Goal: Task Accomplishment & Management: Complete application form

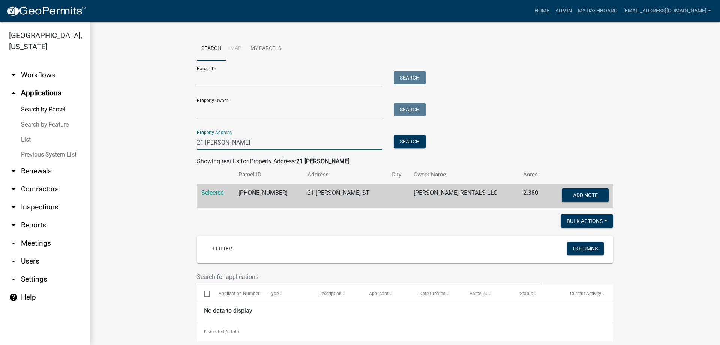
click at [236, 144] on input "21 [PERSON_NAME]" at bounding box center [290, 142] width 186 height 15
click at [233, 143] on input "21 [PERSON_NAME]" at bounding box center [290, 142] width 186 height 15
click at [226, 144] on input "21 [PERSON_NAME]" at bounding box center [290, 142] width 186 height 15
type input "2"
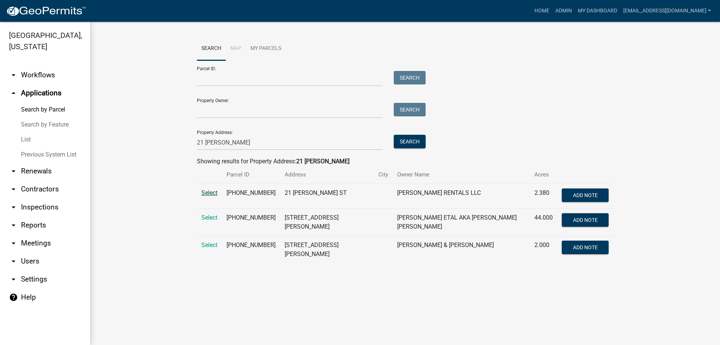
click at [207, 191] on span "Select" at bounding box center [209, 192] width 16 height 7
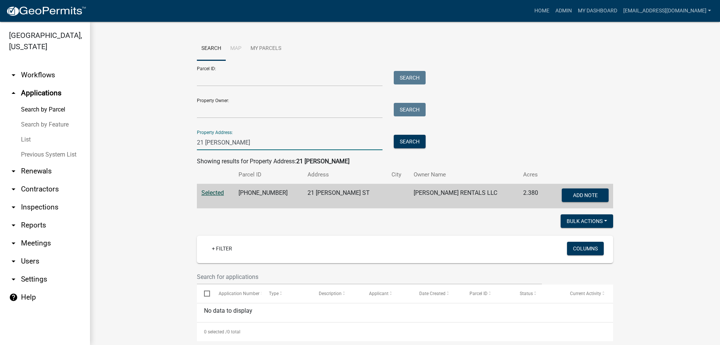
click at [231, 139] on input "21 [PERSON_NAME]" at bounding box center [290, 142] width 186 height 15
type input "2"
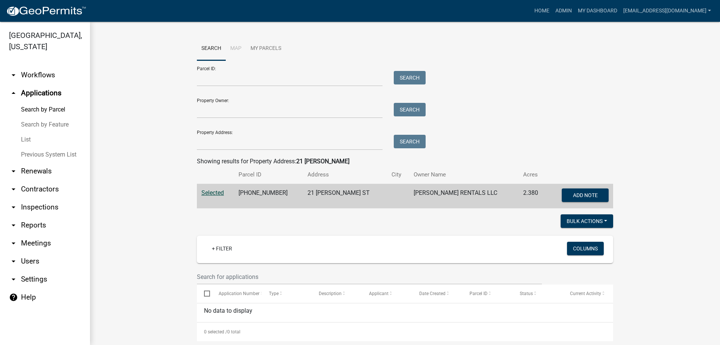
click at [24, 137] on link "List" at bounding box center [45, 139] width 90 height 15
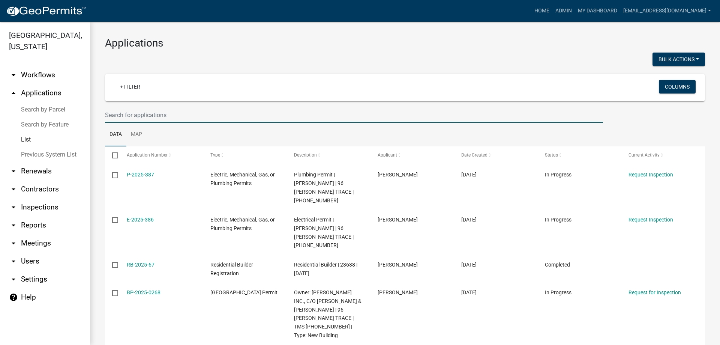
click at [144, 111] on input "text" at bounding box center [354, 114] width 498 height 15
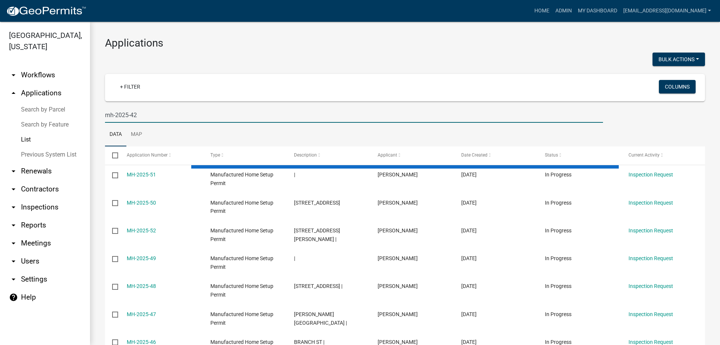
type input "mh-2025-42"
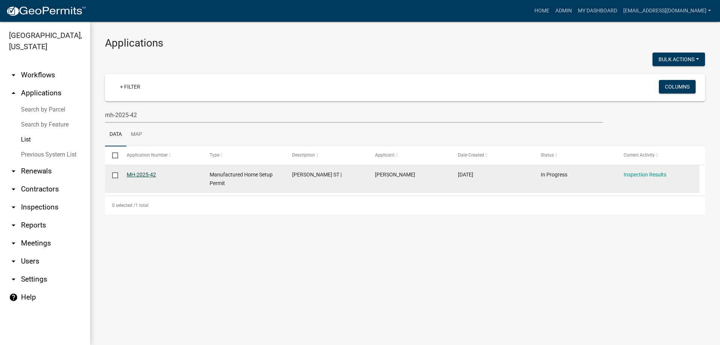
click at [143, 171] on link "MH-2025-42" at bounding box center [141, 174] width 29 height 6
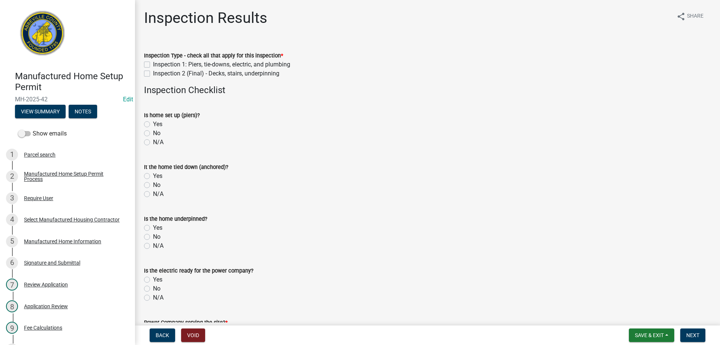
click at [153, 72] on label "Inspection 2 (Final) - Decks, stairs, underpinning" at bounding box center [216, 73] width 126 height 9
click at [153, 72] on input "Inspection 2 (Final) - Decks, stairs, underpinning" at bounding box center [155, 71] width 5 height 5
checkbox input "true"
checkbox input "false"
checkbox input "true"
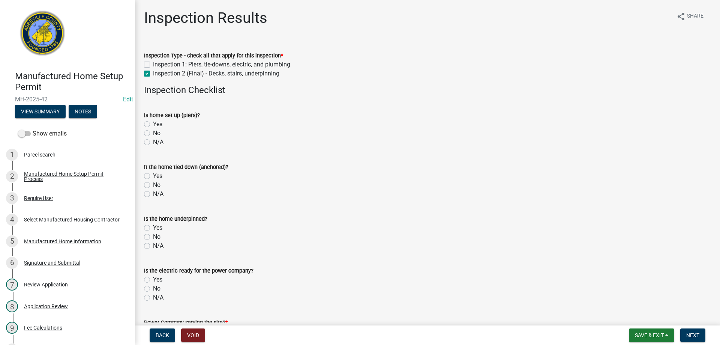
click at [153, 123] on label "Yes" at bounding box center [157, 124] width 9 height 9
click at [153, 123] on input "Yes" at bounding box center [155, 122] width 5 height 5
radio input "true"
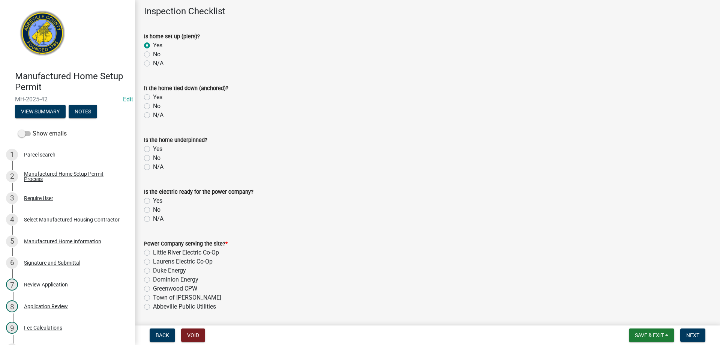
scroll to position [113, 0]
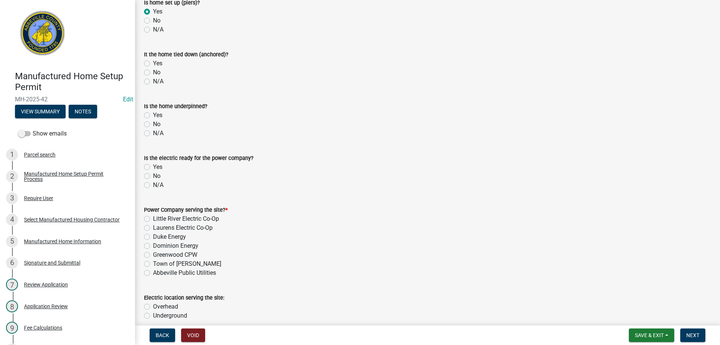
click at [153, 63] on label "Yes" at bounding box center [157, 63] width 9 height 9
click at [153, 63] on input "Yes" at bounding box center [155, 61] width 5 height 5
radio input "true"
click at [153, 116] on label "Yes" at bounding box center [157, 115] width 9 height 9
click at [153, 116] on input "Yes" at bounding box center [155, 113] width 5 height 5
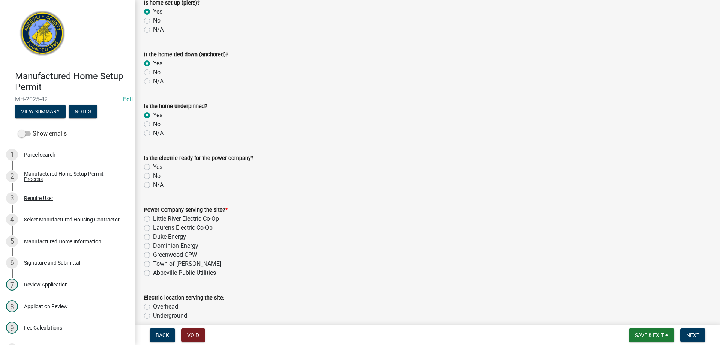
radio input "true"
click at [153, 167] on label "Yes" at bounding box center [157, 166] width 9 height 9
click at [153, 167] on input "Yes" at bounding box center [155, 164] width 5 height 5
radio input "true"
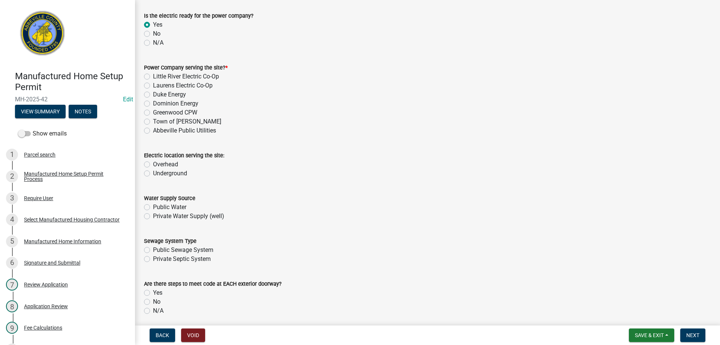
scroll to position [263, 0]
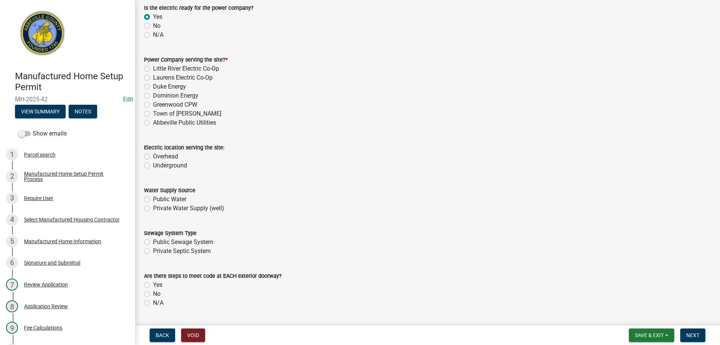
click at [153, 68] on label "Little River Electric Co-Op" at bounding box center [186, 68] width 66 height 9
click at [153, 68] on input "Little River Electric Co-Op" at bounding box center [155, 66] width 5 height 5
radio input "true"
click at [153, 165] on label "Underground" at bounding box center [170, 165] width 34 height 9
click at [153, 165] on input "Underground" at bounding box center [155, 163] width 5 height 5
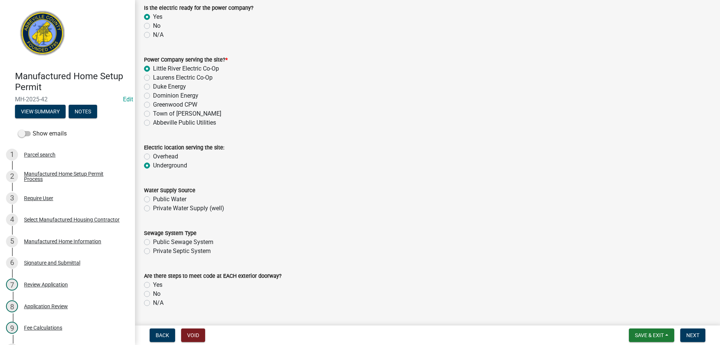
radio input "true"
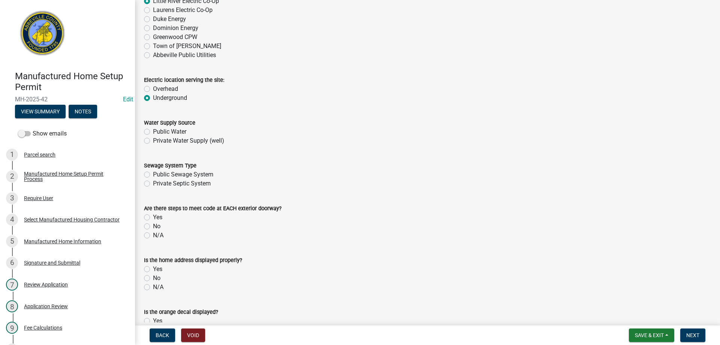
scroll to position [375, 0]
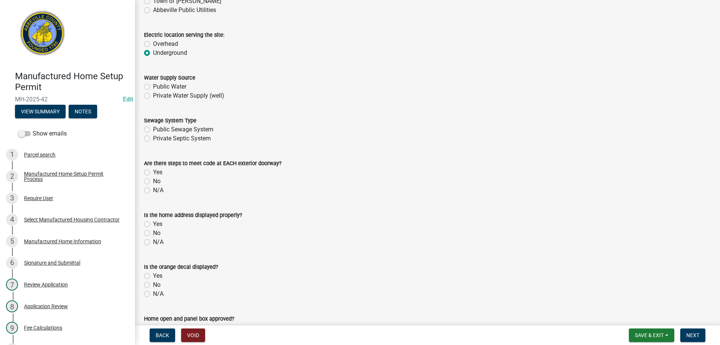
click at [153, 86] on label "Public Water" at bounding box center [169, 86] width 33 height 9
click at [153, 86] on input "Public Water" at bounding box center [155, 84] width 5 height 5
radio input "true"
click at [153, 128] on label "Public Sewage System" at bounding box center [183, 129] width 60 height 9
click at [153, 128] on input "Public Sewage System" at bounding box center [155, 127] width 5 height 5
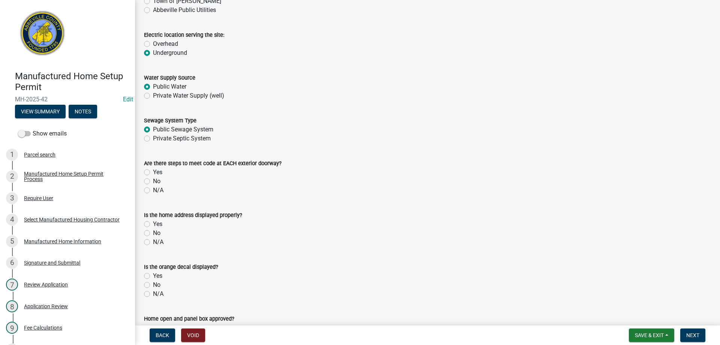
radio input "true"
click at [153, 130] on label "Public Sewage System" at bounding box center [183, 129] width 60 height 9
click at [153, 130] on input "Public Sewage System" at bounding box center [155, 127] width 5 height 5
click at [153, 170] on label "Yes" at bounding box center [157, 172] width 9 height 9
click at [153, 170] on input "Yes" at bounding box center [155, 170] width 5 height 5
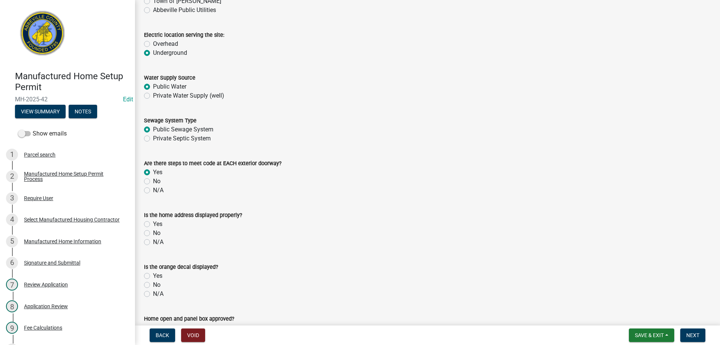
radio input "true"
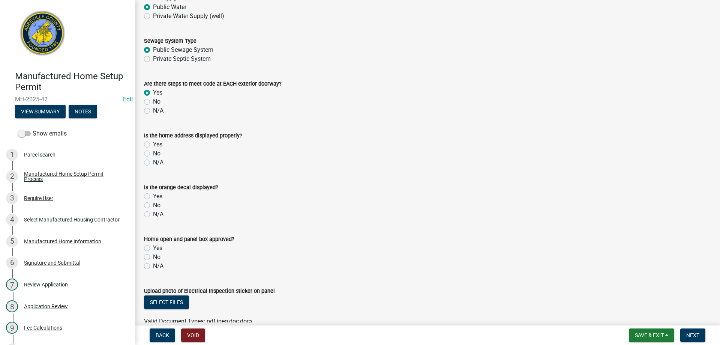
scroll to position [488, 0]
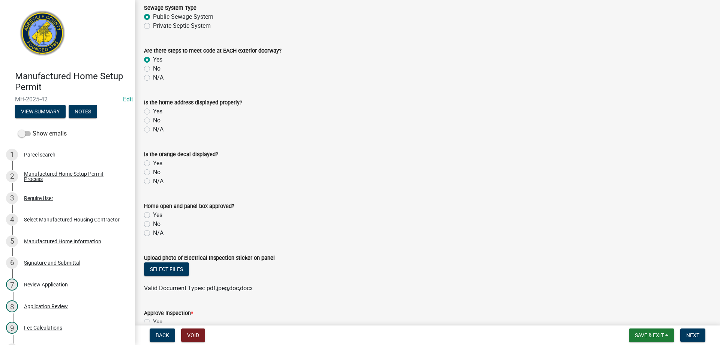
click at [153, 111] on label "Yes" at bounding box center [157, 111] width 9 height 9
click at [153, 111] on input "Yes" at bounding box center [155, 109] width 5 height 5
radio input "true"
click at [153, 163] on label "Yes" at bounding box center [157, 163] width 9 height 9
click at [153, 163] on input "Yes" at bounding box center [155, 161] width 5 height 5
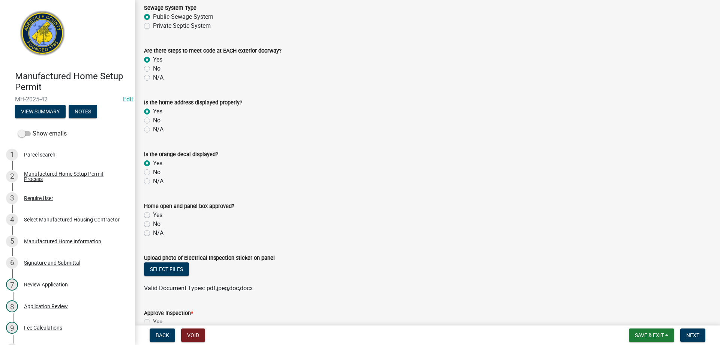
radio input "true"
click at [153, 216] on label "Yes" at bounding box center [157, 214] width 9 height 9
click at [153, 215] on input "Yes" at bounding box center [155, 212] width 5 height 5
radio input "true"
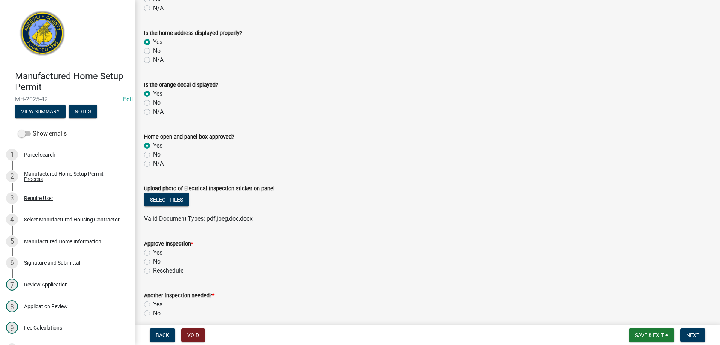
scroll to position [638, 0]
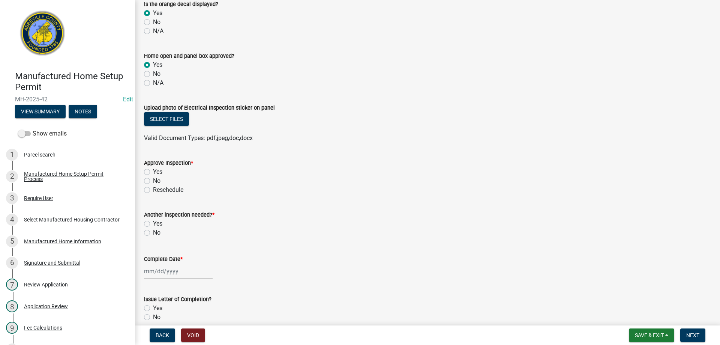
click at [153, 171] on label "Yes" at bounding box center [157, 171] width 9 height 9
click at [153, 171] on input "Yes" at bounding box center [155, 169] width 5 height 5
radio input "true"
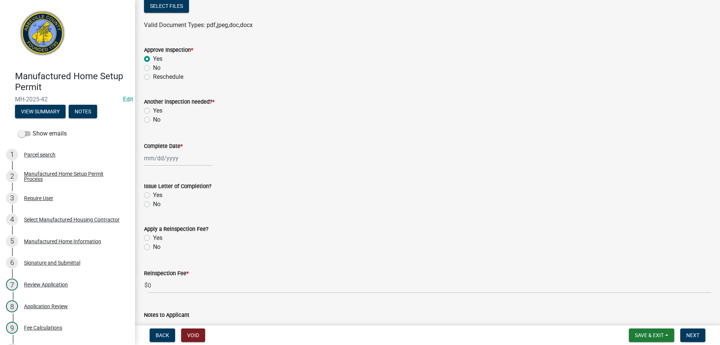
scroll to position [788, 0]
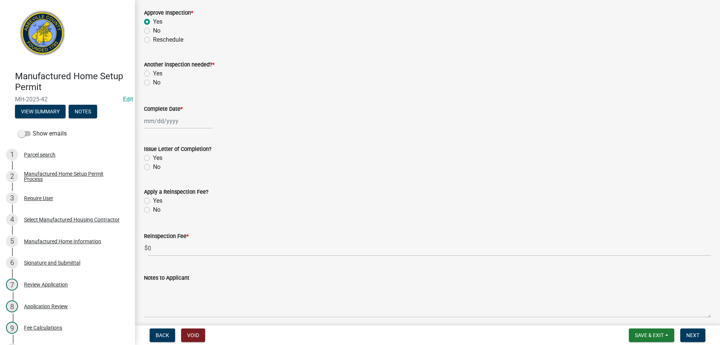
drag, startPoint x: 145, startPoint y: 81, endPoint x: 166, endPoint y: 95, distance: 24.8
click at [153, 81] on label "No" at bounding box center [157, 82] width 8 height 9
click at [153, 81] on input "No" at bounding box center [155, 80] width 5 height 5
radio input "true"
click at [172, 119] on div at bounding box center [178, 120] width 69 height 15
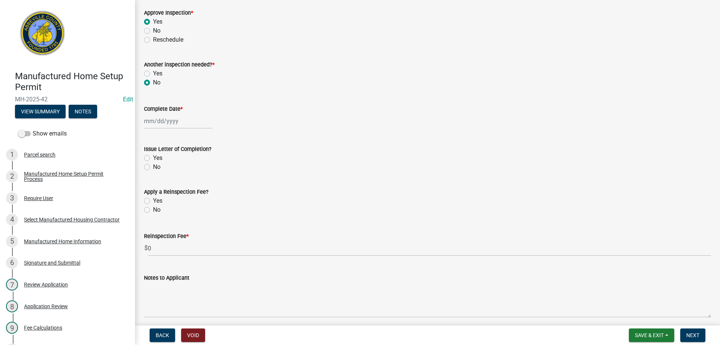
select select "8"
select select "2025"
click at [153, 182] on div "11" at bounding box center [152, 185] width 12 height 12
type input "[DATE]"
click at [153, 158] on label "Yes" at bounding box center [157, 157] width 9 height 9
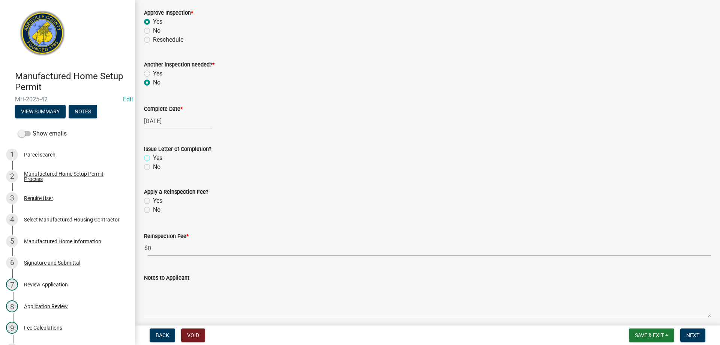
click at [153, 158] on input "Yes" at bounding box center [155, 155] width 5 height 5
radio input "true"
click at [153, 209] on label "No" at bounding box center [157, 209] width 8 height 9
click at [153, 209] on input "No" at bounding box center [155, 207] width 5 height 5
radio input "true"
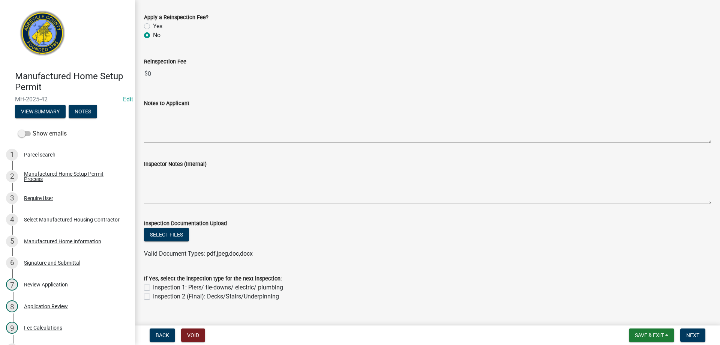
scroll to position [977, 0]
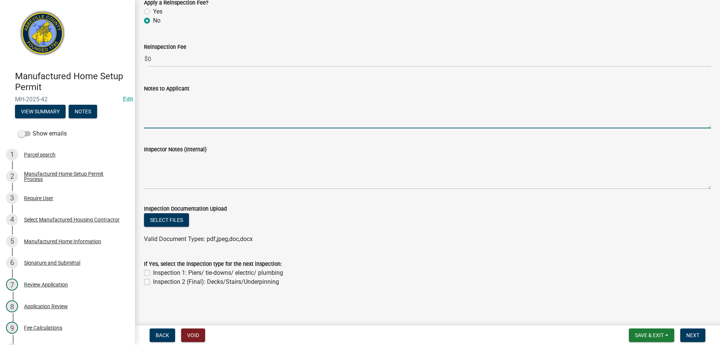
click at [171, 113] on textarea "Notes to Applicant" at bounding box center [427, 110] width 567 height 35
type textarea "Final Approval"
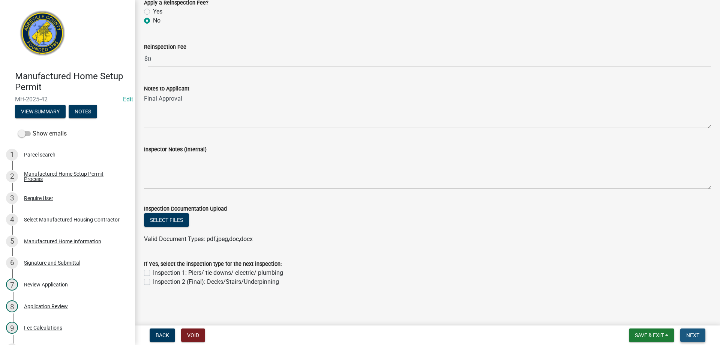
click at [692, 334] on span "Next" at bounding box center [692, 335] width 13 height 6
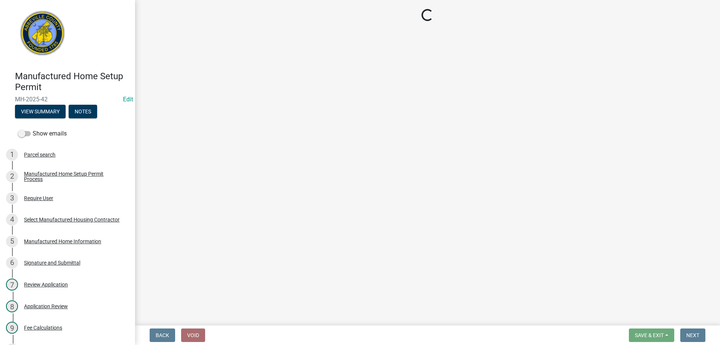
scroll to position [0, 0]
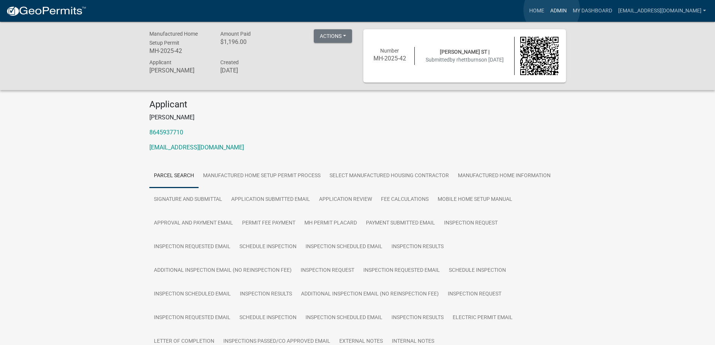
click at [551, 10] on link "Admin" at bounding box center [558, 11] width 23 height 14
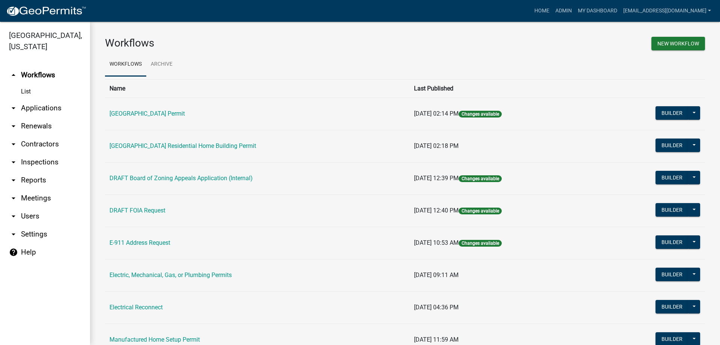
click at [40, 107] on link "arrow_drop_down Applications" at bounding box center [45, 108] width 90 height 18
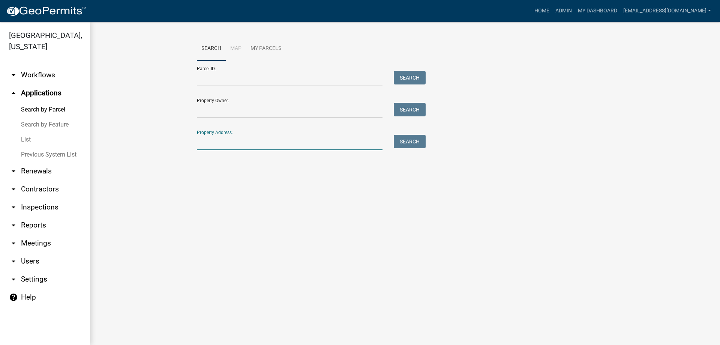
click at [221, 143] on input "Property Address:" at bounding box center [290, 142] width 186 height 15
type input "145 [PERSON_NAME]"
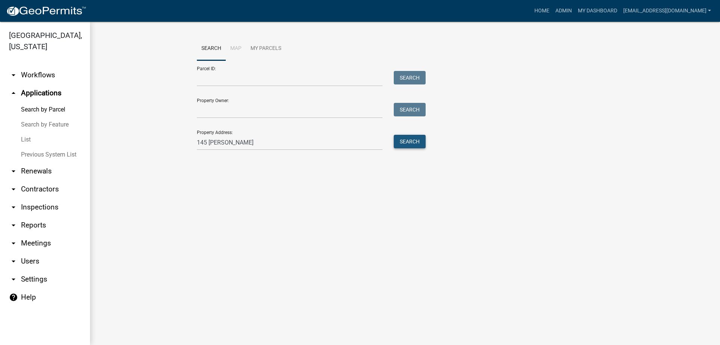
click at [407, 138] on button "Search" at bounding box center [410, 142] width 32 height 14
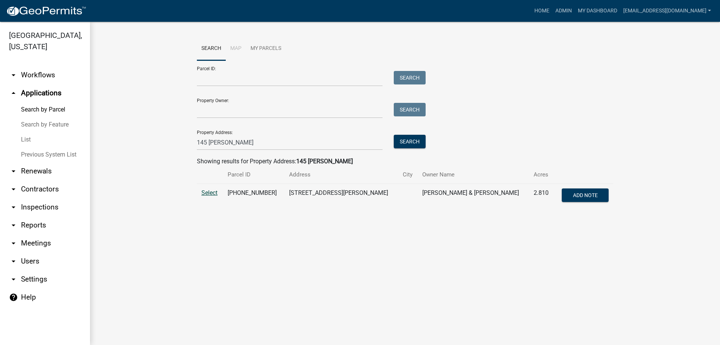
click at [208, 192] on span "Select" at bounding box center [209, 192] width 16 height 7
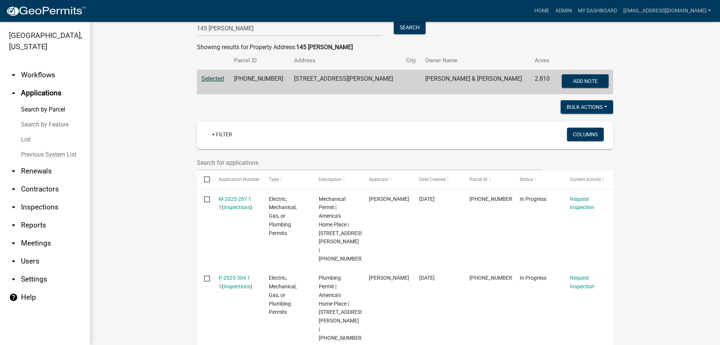
scroll to position [188, 0]
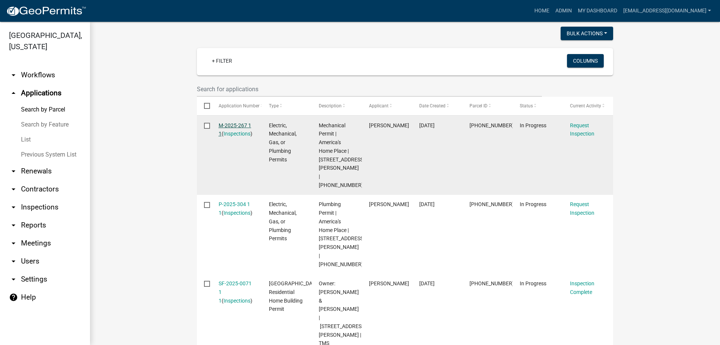
click at [233, 124] on link "M-2025-267 1 1" at bounding box center [235, 129] width 33 height 15
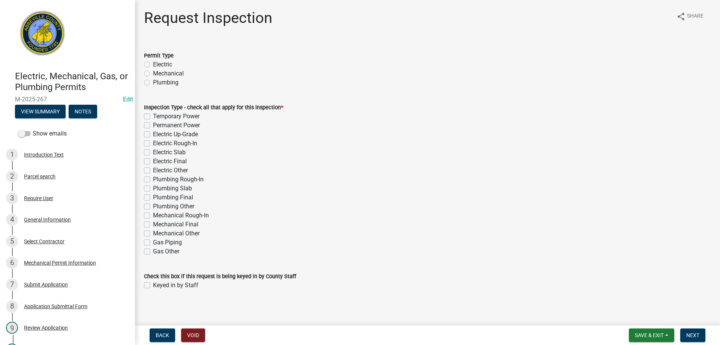
click at [153, 74] on label "Mechanical" at bounding box center [168, 73] width 31 height 9
click at [153, 74] on input "Mechanical" at bounding box center [155, 71] width 5 height 5
radio input "true"
click at [153, 214] on label "Mechanical Rough-In" at bounding box center [181, 215] width 56 height 9
click at [153, 214] on input "Mechanical Rough-In" at bounding box center [155, 213] width 5 height 5
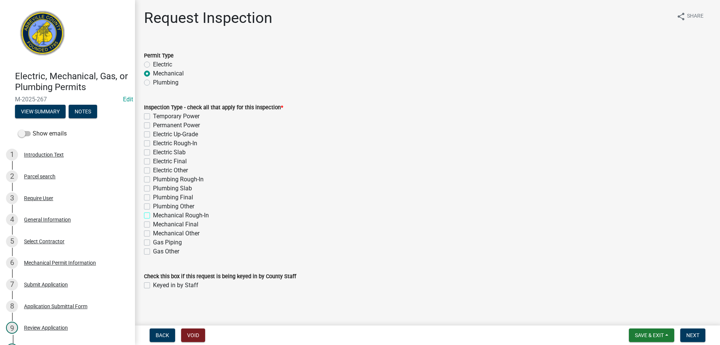
checkbox input "true"
checkbox input "false"
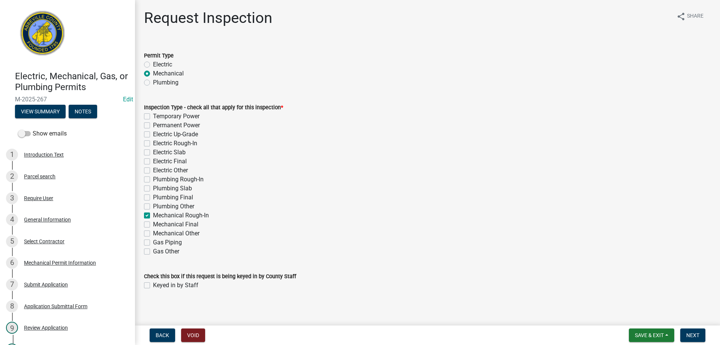
checkbox input "false"
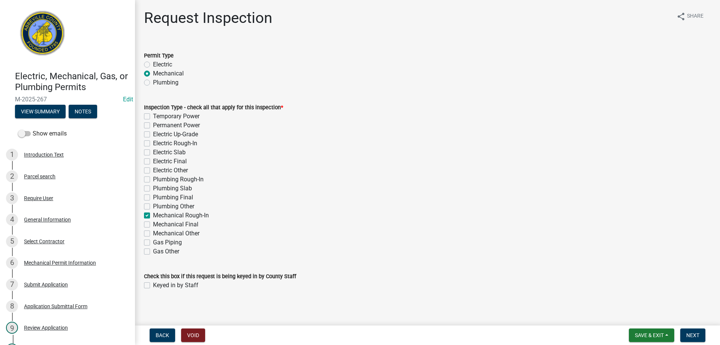
checkbox input "false"
checkbox input "true"
checkbox input "false"
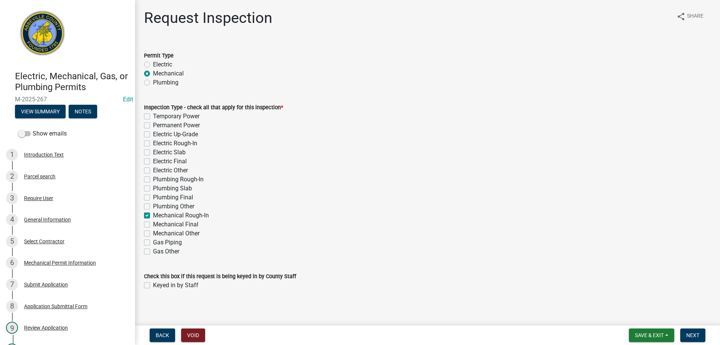
checkbox input "false"
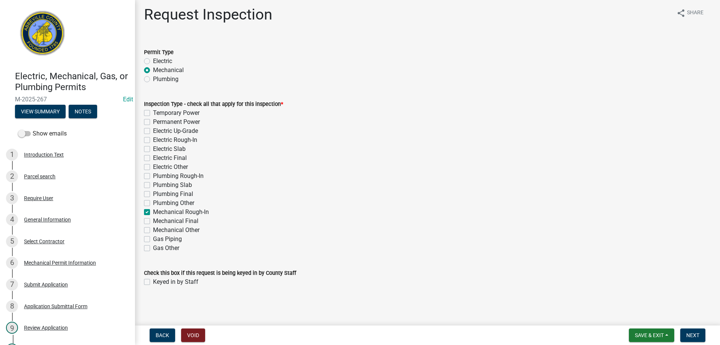
click at [153, 281] on label "Keyed in by Staff" at bounding box center [175, 281] width 45 height 9
click at [153, 281] on input "Keyed in by Staff" at bounding box center [155, 279] width 5 height 5
checkbox input "true"
click at [692, 333] on span "Next" at bounding box center [692, 335] width 13 height 6
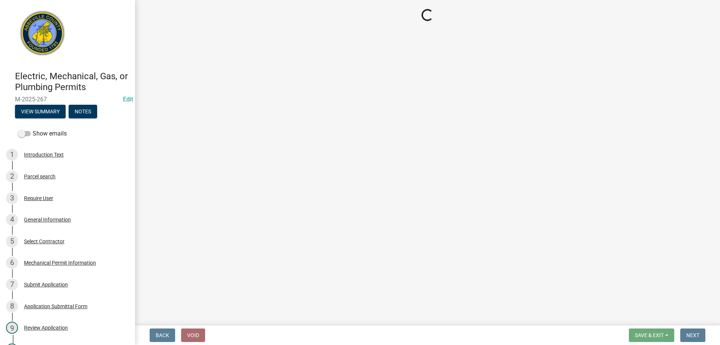
select select "896ec84b-7942-43b9-a78d-4f1554b7930c"
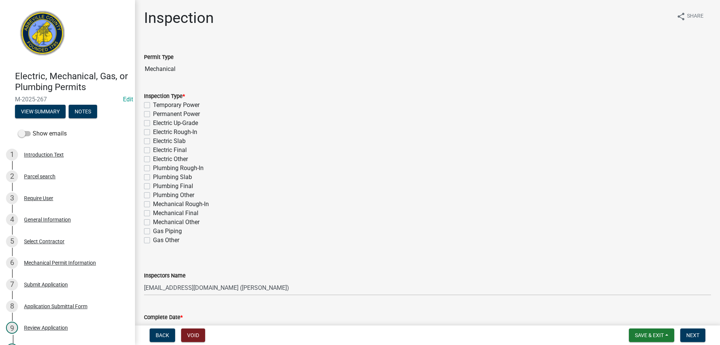
click at [153, 204] on label "Mechanical Rough-In" at bounding box center [181, 204] width 56 height 9
click at [153, 204] on input "Mechanical Rough-In" at bounding box center [155, 202] width 5 height 5
checkbox input "true"
checkbox input "false"
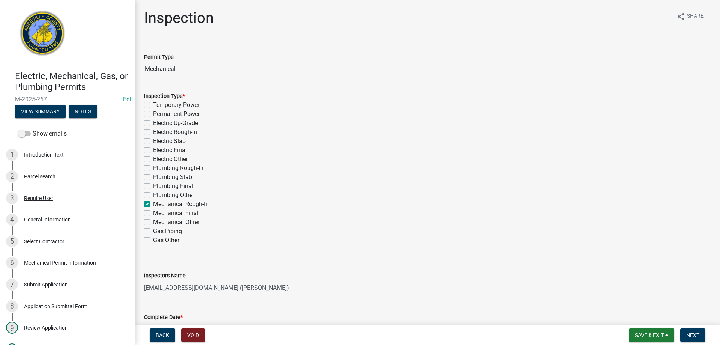
checkbox input "false"
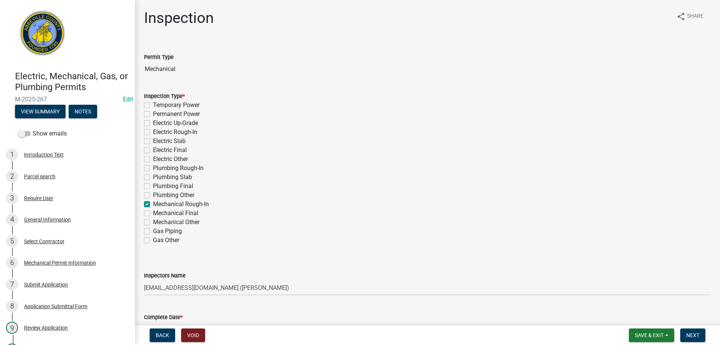
checkbox input "false"
checkbox input "true"
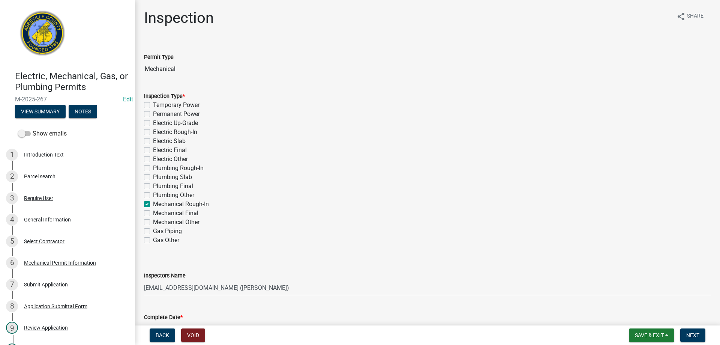
checkbox input "false"
click at [153, 231] on label "Gas Piping" at bounding box center [167, 231] width 29 height 9
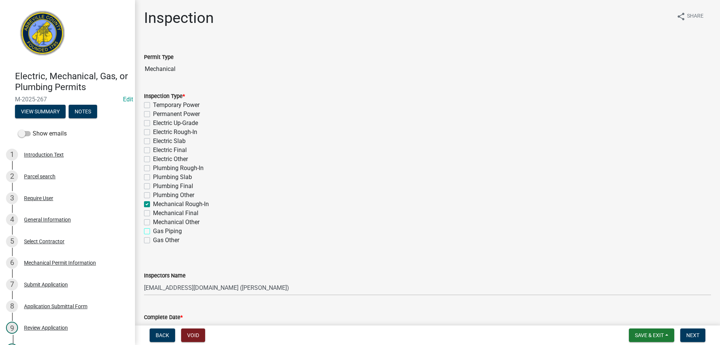
click at [153, 231] on input "Gas Piping" at bounding box center [155, 229] width 5 height 5
checkbox input "true"
checkbox input "false"
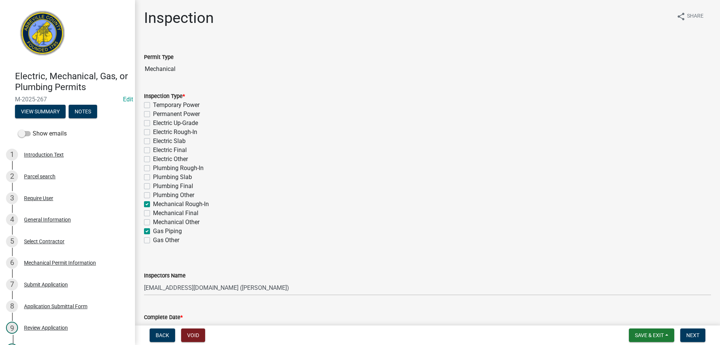
checkbox input "false"
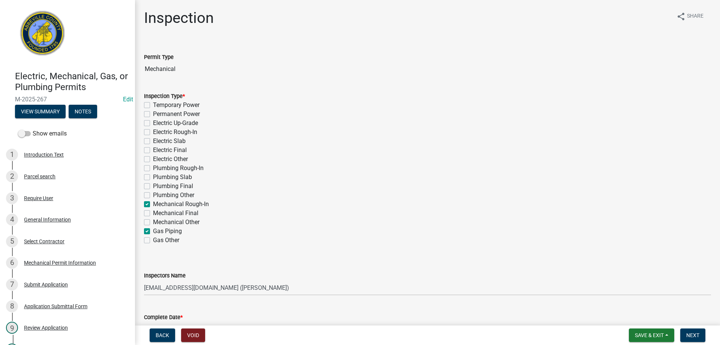
checkbox input "false"
checkbox input "true"
checkbox input "false"
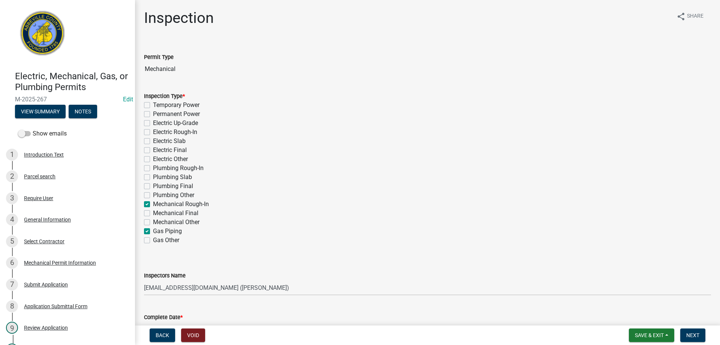
checkbox input "false"
checkbox input "true"
checkbox input "false"
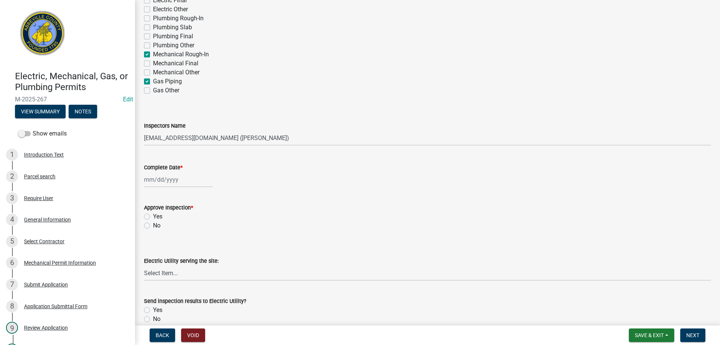
scroll to position [150, 0]
select select "8"
select select "2025"
click at [168, 183] on div "[PERSON_NAME] Feb Mar Apr [PERSON_NAME][DATE] Oct Nov [DATE] 1526 1527 1528 152…" at bounding box center [178, 178] width 69 height 15
click at [153, 242] on div "11" at bounding box center [152, 243] width 12 height 12
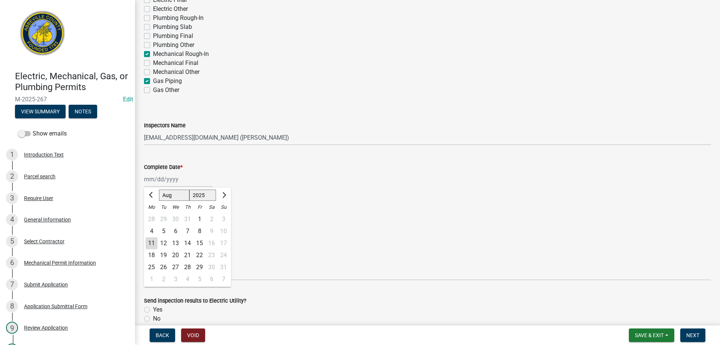
type input "[DATE]"
click at [153, 216] on label "Yes" at bounding box center [157, 216] width 9 height 9
click at [153, 216] on input "Yes" at bounding box center [155, 214] width 5 height 5
radio input "true"
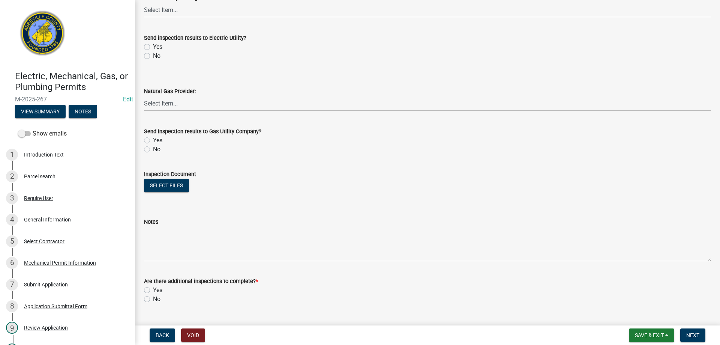
scroll to position [430, 0]
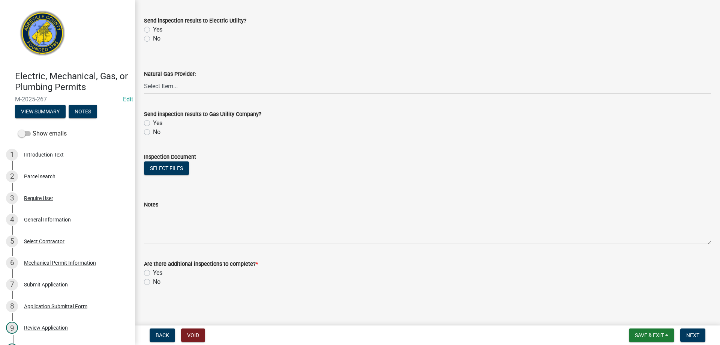
click at [153, 271] on label "Yes" at bounding box center [157, 272] width 9 height 9
click at [153, 271] on input "Yes" at bounding box center [155, 270] width 5 height 5
radio input "true"
click at [690, 332] on span "Next" at bounding box center [692, 335] width 13 height 6
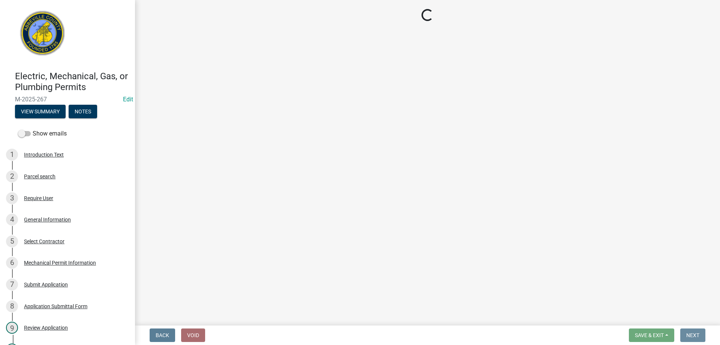
scroll to position [0, 0]
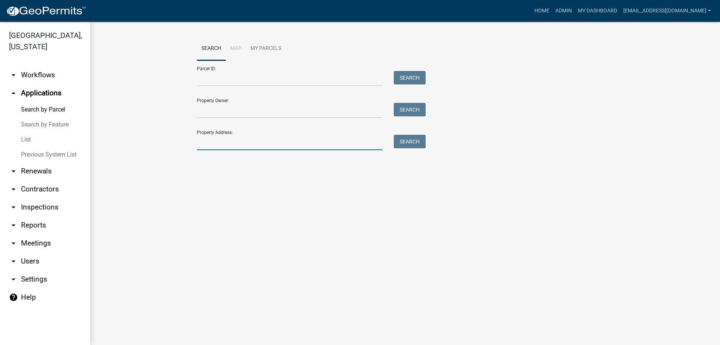
click at [252, 137] on input "Property Address:" at bounding box center [290, 142] width 186 height 15
type input "145 [PERSON_NAME]"
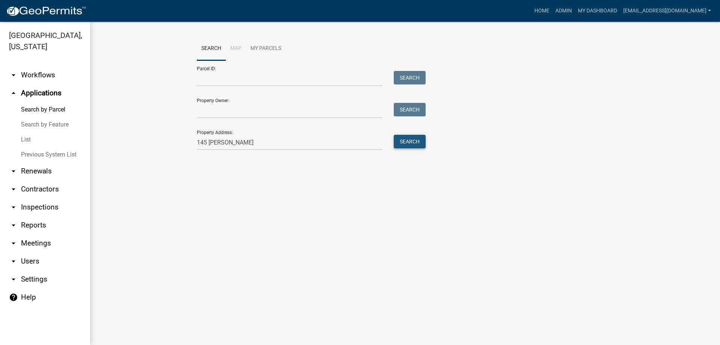
click at [410, 141] on button "Search" at bounding box center [410, 142] width 32 height 14
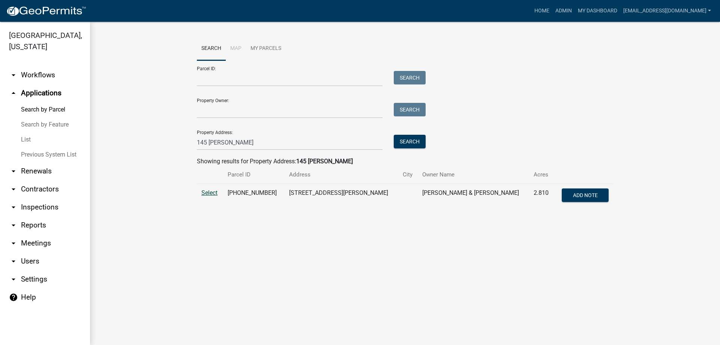
click at [206, 193] on span "Select" at bounding box center [209, 192] width 16 height 7
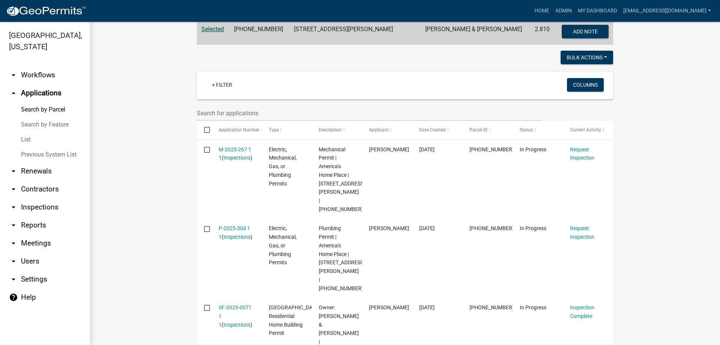
scroll to position [188, 0]
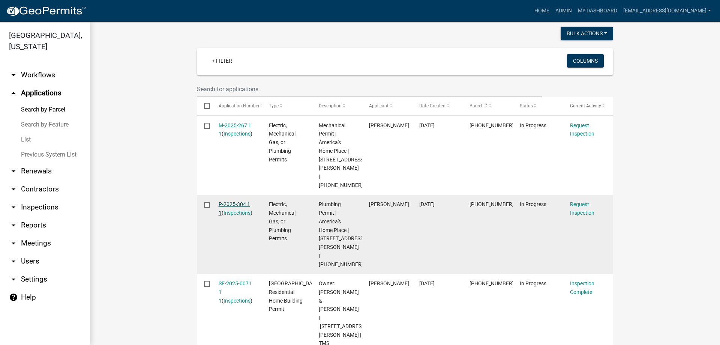
click at [232, 201] on link "P-2025-304 1 1" at bounding box center [235, 208] width 32 height 15
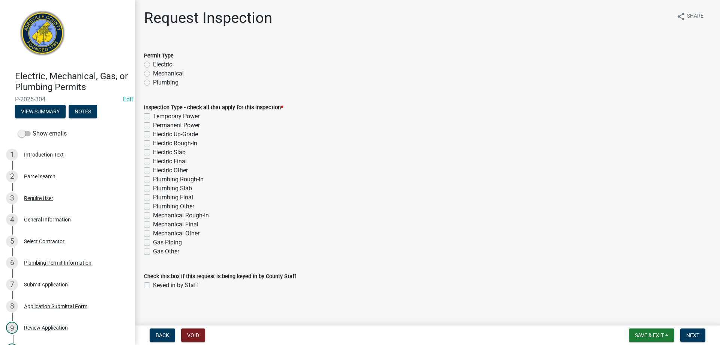
click at [153, 82] on label "Plumbing" at bounding box center [166, 82] width 26 height 9
click at [153, 82] on input "Plumbing" at bounding box center [155, 80] width 5 height 5
radio input "true"
click at [153, 180] on label "Plumbing Rough-In" at bounding box center [178, 179] width 51 height 9
click at [153, 180] on input "Plumbing Rough-In" at bounding box center [155, 177] width 5 height 5
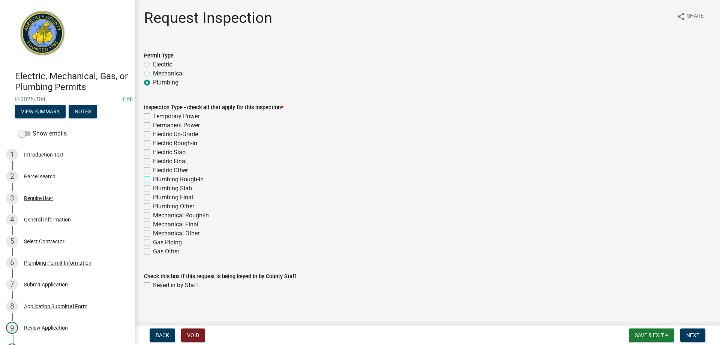
checkbox input "true"
checkbox input "false"
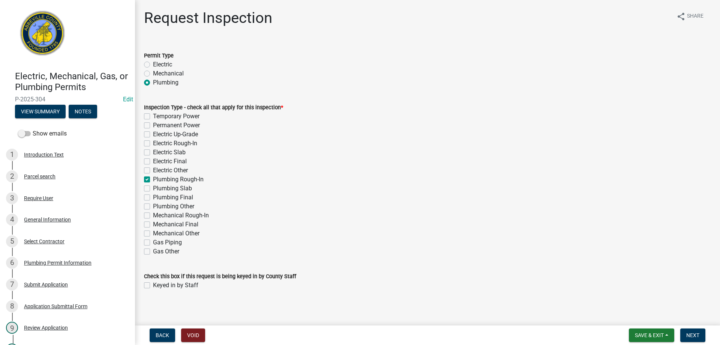
checkbox input "false"
checkbox input "true"
checkbox input "false"
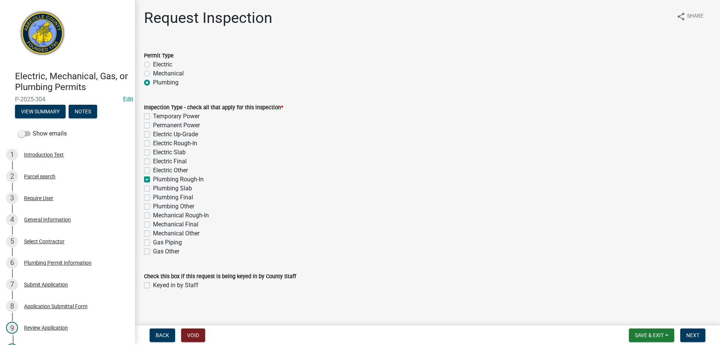
checkbox input "false"
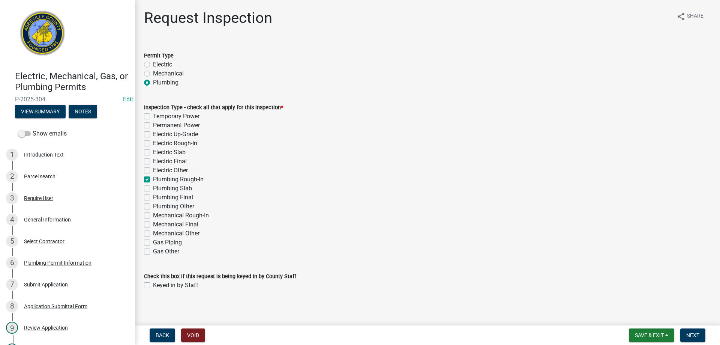
checkbox input "false"
click at [153, 285] on label "Keyed in by Staff" at bounding box center [175, 285] width 45 height 9
click at [153, 285] on input "Keyed in by Staff" at bounding box center [155, 283] width 5 height 5
checkbox input "true"
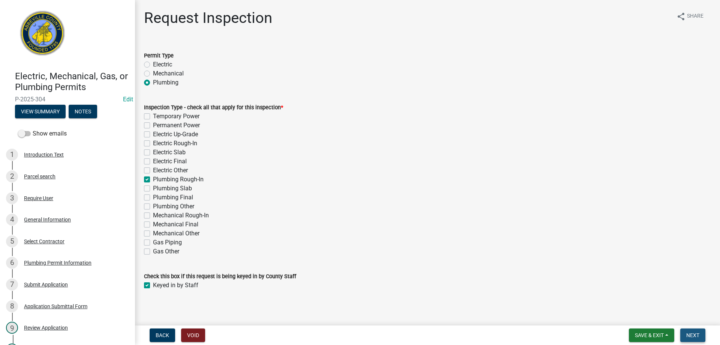
click at [689, 334] on span "Next" at bounding box center [692, 335] width 13 height 6
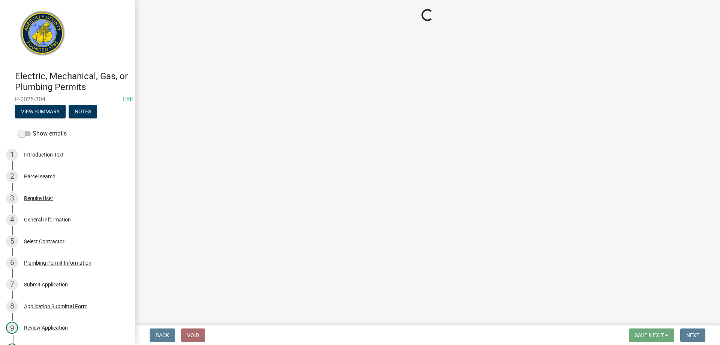
select select "896ec84b-7942-43b9-a78d-4f1554b7930c"
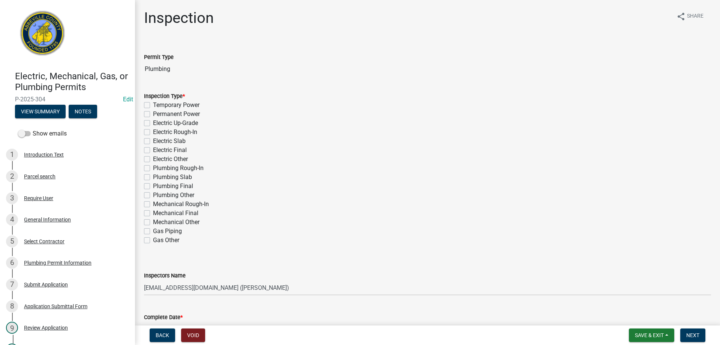
click at [153, 169] on label "Plumbing Rough-In" at bounding box center [178, 168] width 51 height 9
click at [153, 168] on input "Plumbing Rough-In" at bounding box center [155, 166] width 5 height 5
checkbox input "true"
checkbox input "false"
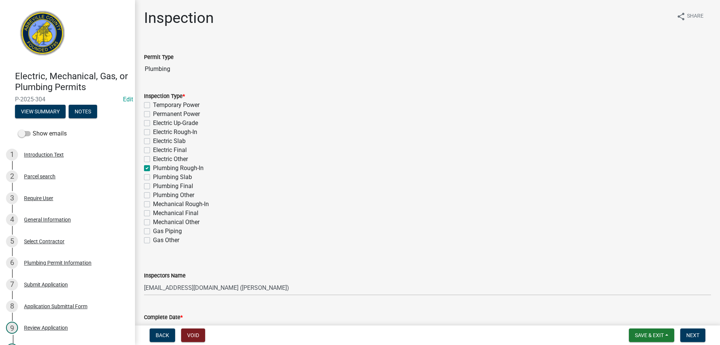
checkbox input "false"
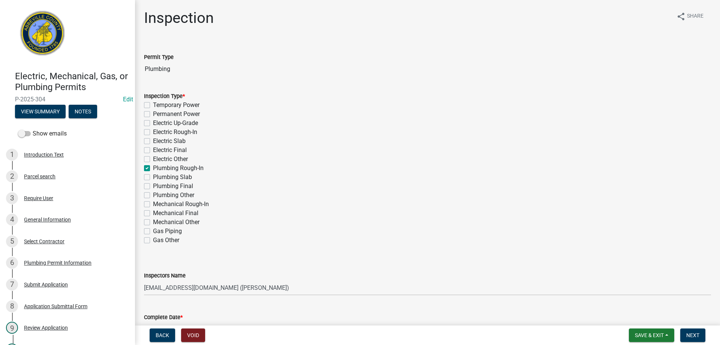
checkbox input "true"
checkbox input "false"
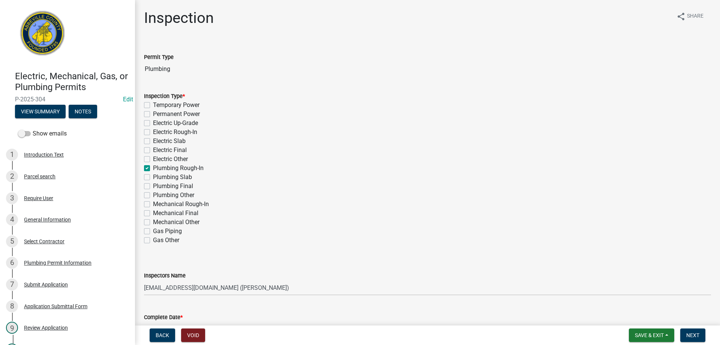
checkbox input "false"
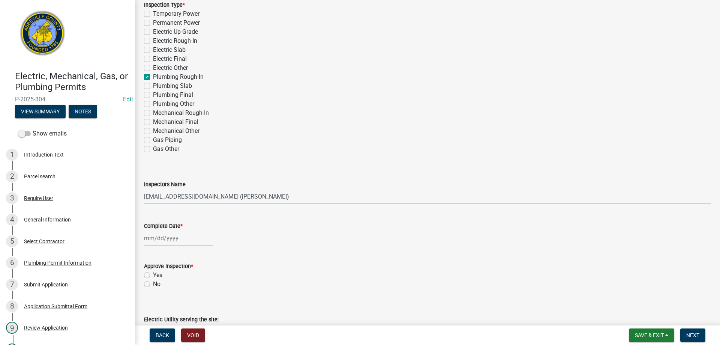
scroll to position [150, 0]
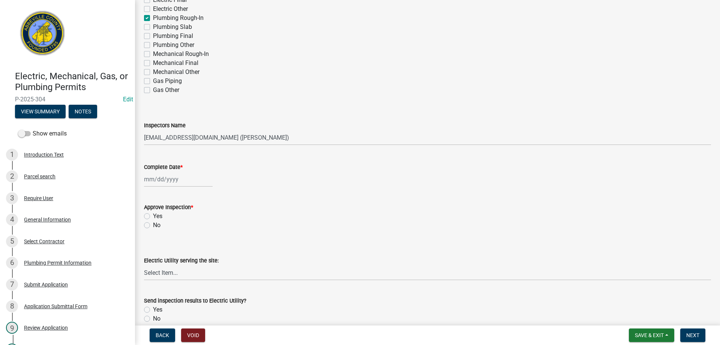
click at [168, 177] on div at bounding box center [178, 178] width 69 height 15
select select "8"
select select "2025"
click at [150, 242] on div "11" at bounding box center [152, 243] width 12 height 12
type input "[DATE]"
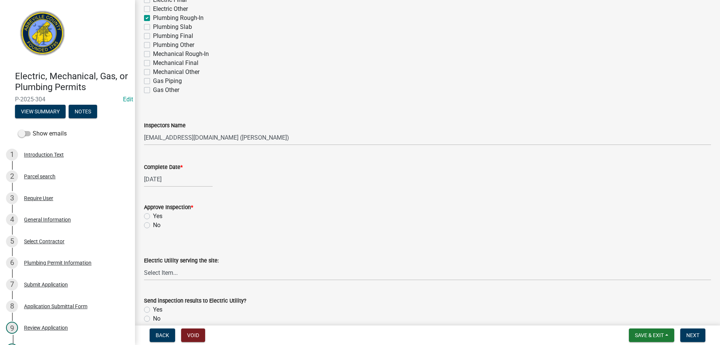
click at [153, 224] on label "No" at bounding box center [157, 225] width 8 height 9
click at [153, 224] on input "No" at bounding box center [155, 223] width 5 height 5
radio input "true"
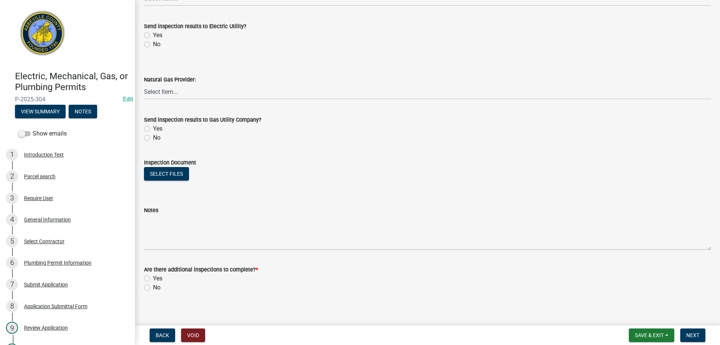
scroll to position [430, 0]
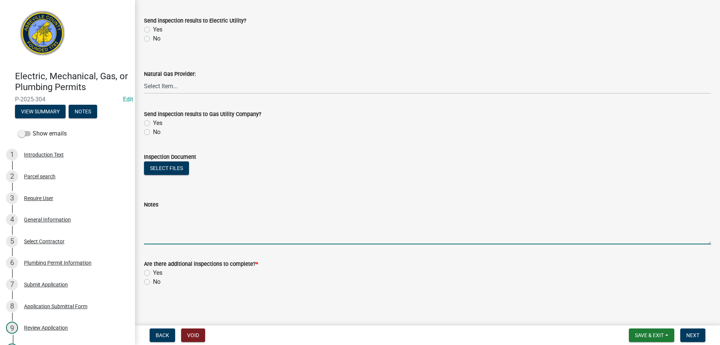
click at [152, 233] on textarea "Notes" at bounding box center [427, 226] width 567 height 35
type textarea "No pressure on supply, no water in test stack for DWV system"
click at [153, 272] on label "Yes" at bounding box center [157, 272] width 9 height 9
click at [153, 272] on input "Yes" at bounding box center [155, 270] width 5 height 5
radio input "true"
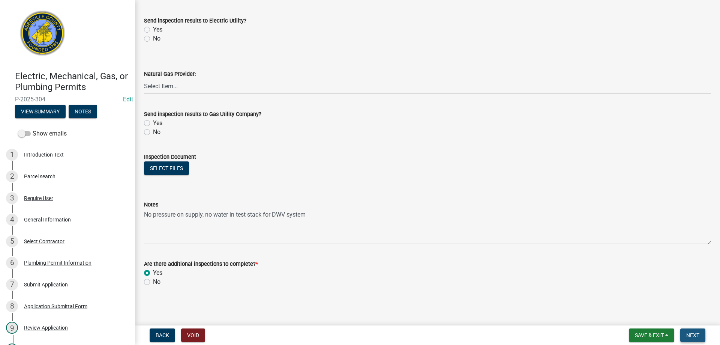
click at [689, 332] on span "Next" at bounding box center [692, 335] width 13 height 6
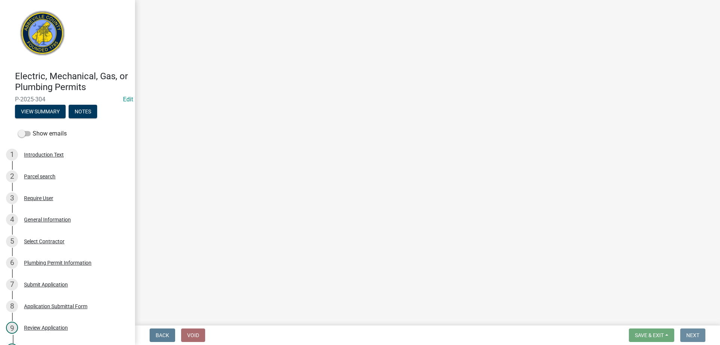
scroll to position [0, 0]
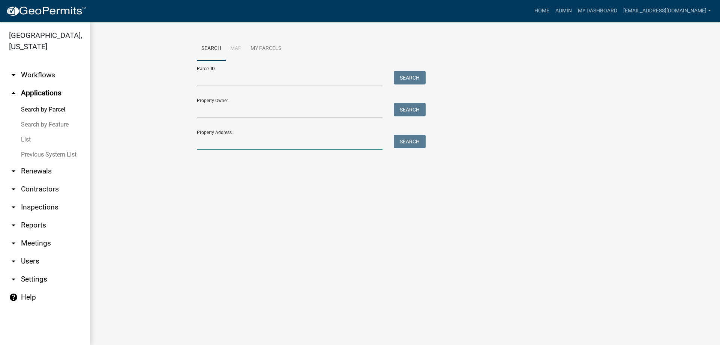
click at [230, 146] on input "Property Address:" at bounding box center [290, 142] width 186 height 15
type input "145 [PERSON_NAME]"
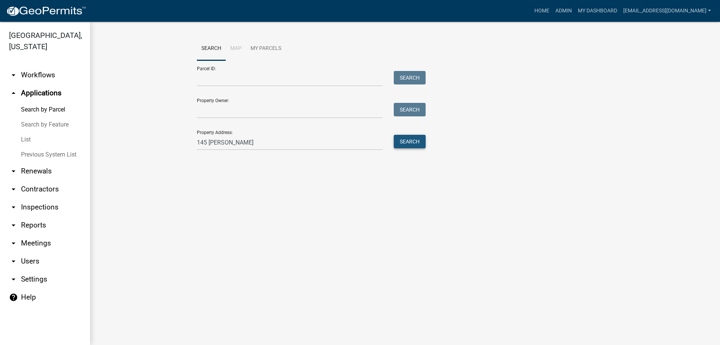
click at [409, 141] on button "Search" at bounding box center [410, 142] width 32 height 14
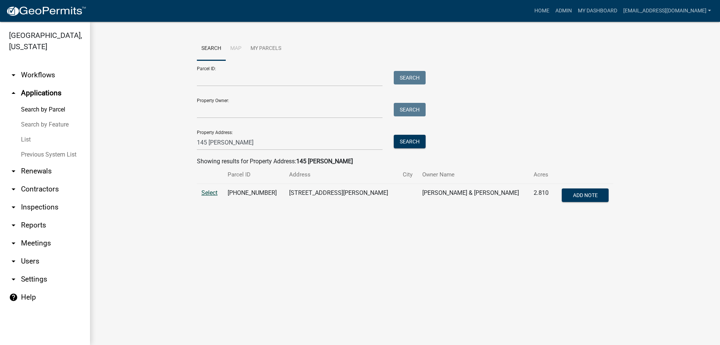
click at [209, 190] on span "Select" at bounding box center [209, 192] width 16 height 7
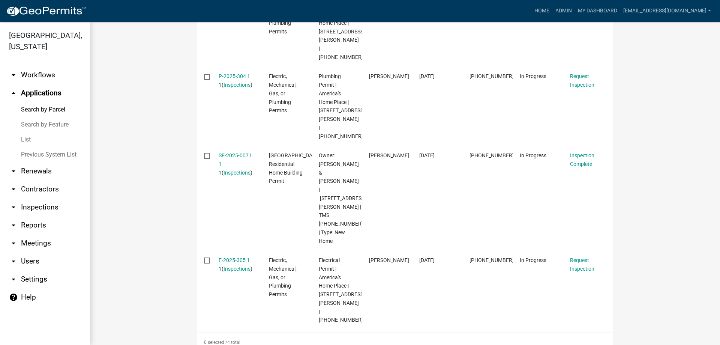
scroll to position [338, 0]
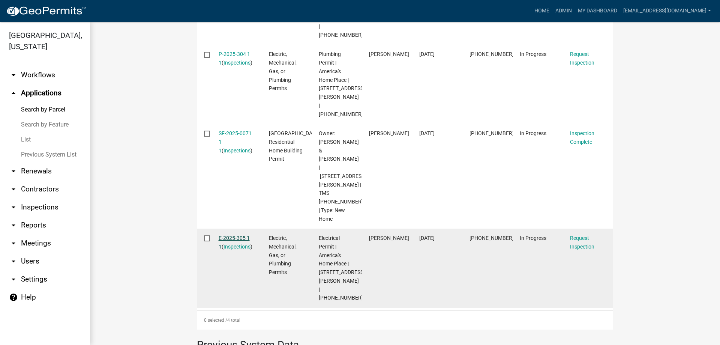
click at [229, 235] on link "E-2025-305 1 1" at bounding box center [234, 242] width 31 height 15
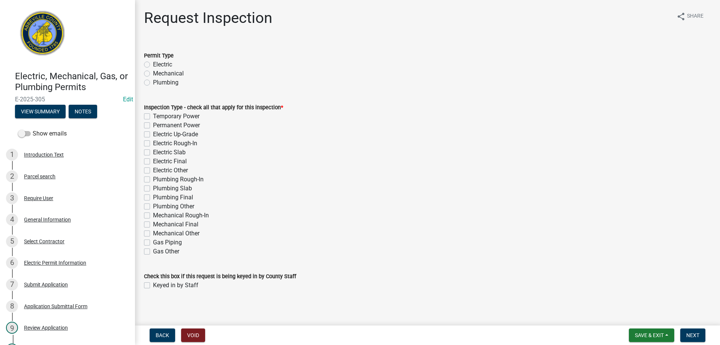
click at [153, 63] on label "Electric" at bounding box center [162, 64] width 19 height 9
click at [153, 63] on input "Electric" at bounding box center [155, 62] width 5 height 5
radio input "true"
click at [153, 143] on label "Electric Rough-In" at bounding box center [175, 143] width 44 height 9
click at [153, 143] on input "Electric Rough-In" at bounding box center [155, 141] width 5 height 5
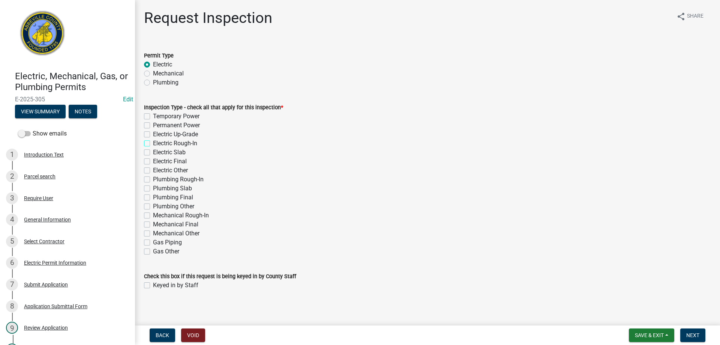
checkbox input "true"
checkbox input "false"
checkbox input "true"
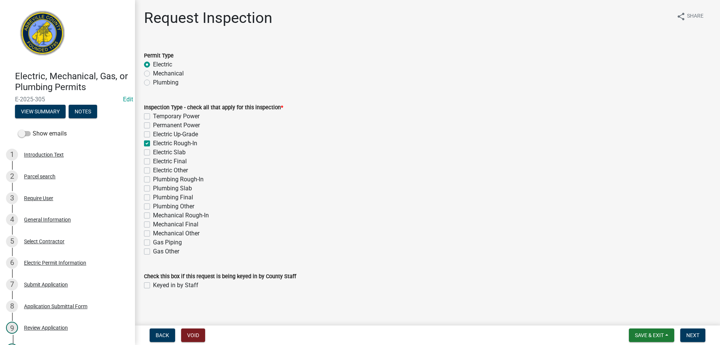
checkbox input "false"
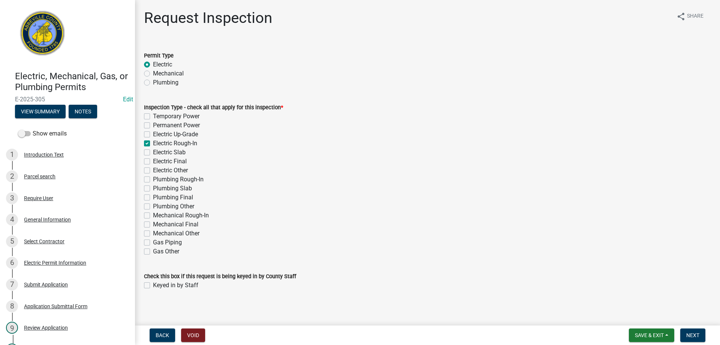
checkbox input "false"
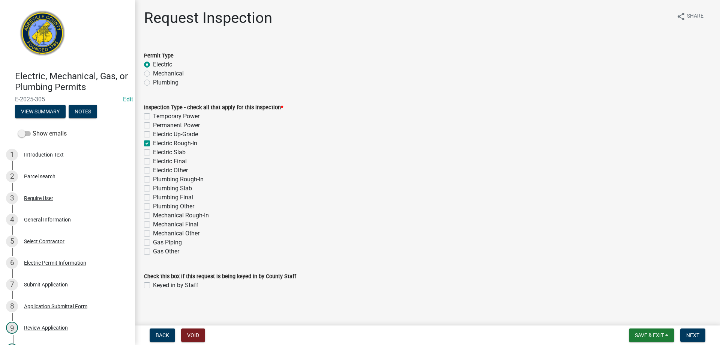
checkbox input "false"
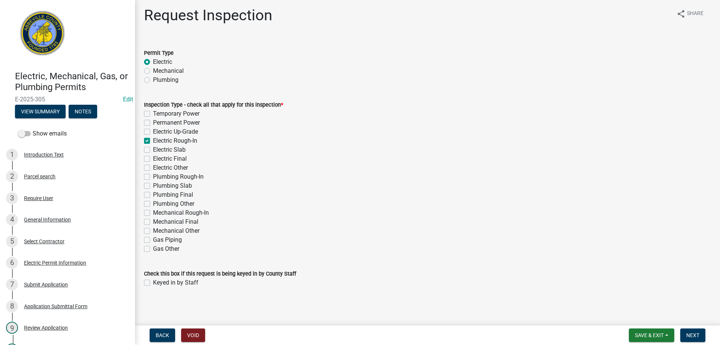
scroll to position [3, 0]
click at [153, 281] on label "Keyed in by Staff" at bounding box center [175, 281] width 45 height 9
click at [153, 281] on input "Keyed in by Staff" at bounding box center [155, 279] width 5 height 5
checkbox input "true"
click at [687, 332] on span "Next" at bounding box center [692, 335] width 13 height 6
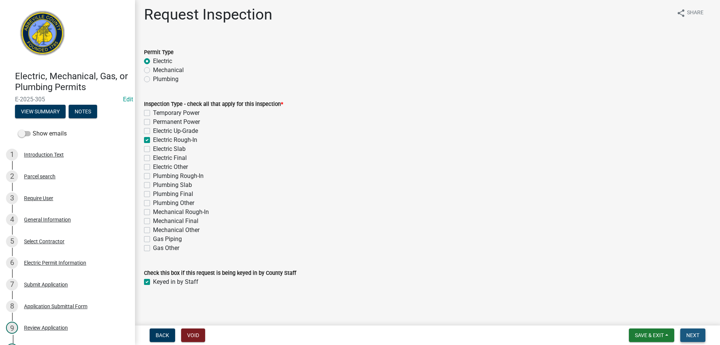
scroll to position [0, 0]
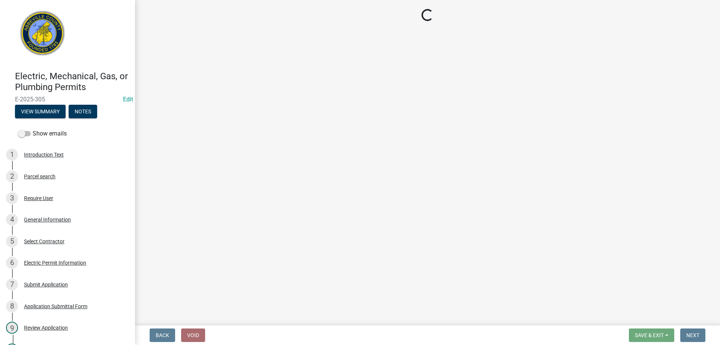
select select "896ec84b-7942-43b9-a78d-4f1554b7930c"
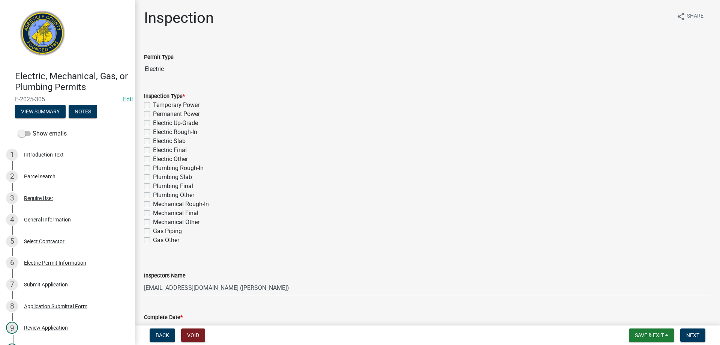
click at [153, 132] on label "Electric Rough-In" at bounding box center [175, 132] width 44 height 9
click at [153, 132] on input "Electric Rough-In" at bounding box center [155, 130] width 5 height 5
checkbox input "true"
checkbox input "false"
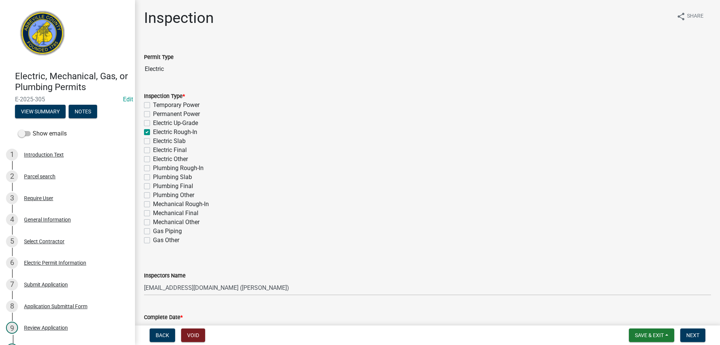
checkbox input "false"
checkbox input "true"
checkbox input "false"
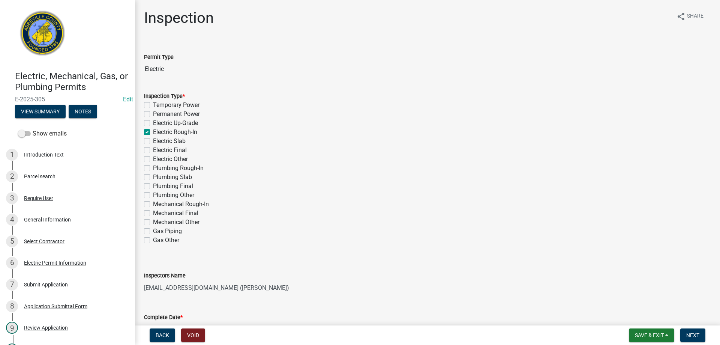
checkbox input "false"
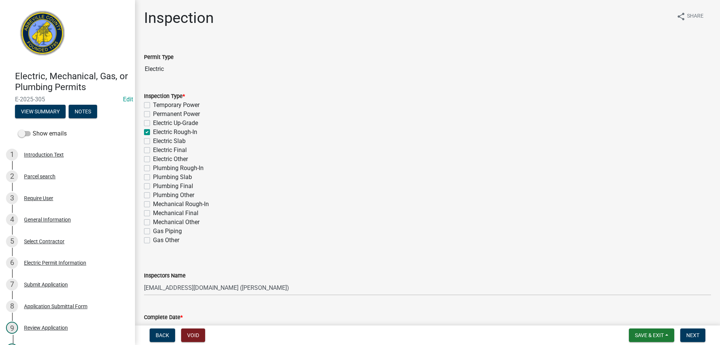
checkbox input "false"
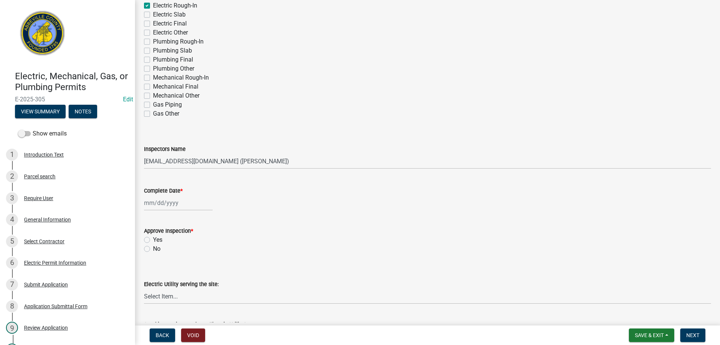
scroll to position [150, 0]
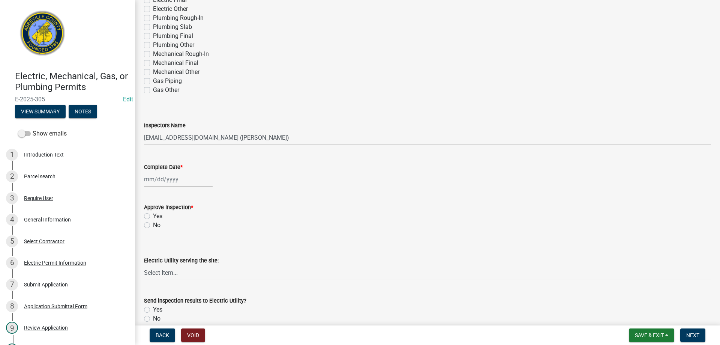
click at [171, 180] on div at bounding box center [178, 178] width 69 height 15
select select "8"
select select "2025"
click at [152, 243] on div "11" at bounding box center [152, 243] width 12 height 12
type input "[DATE]"
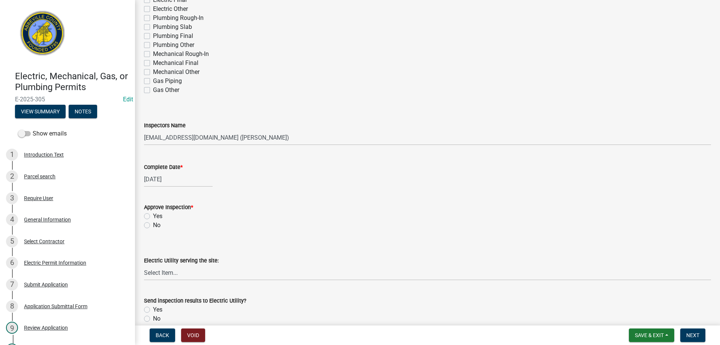
click at [153, 216] on label "Yes" at bounding box center [157, 216] width 9 height 9
click at [153, 216] on input "Yes" at bounding box center [155, 214] width 5 height 5
radio input "true"
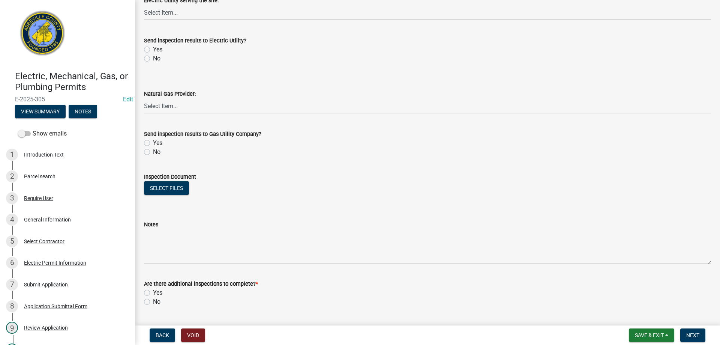
scroll to position [430, 0]
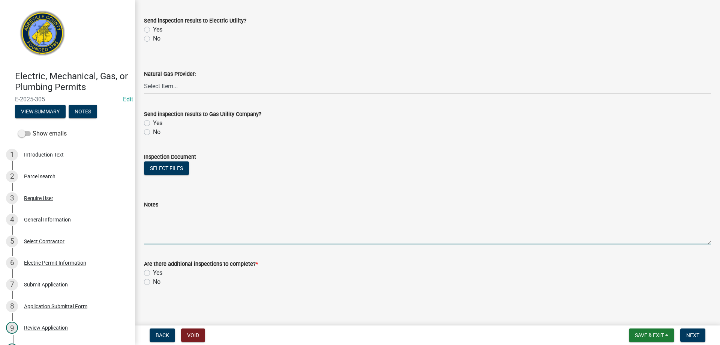
drag, startPoint x: 181, startPoint y: 236, endPoint x: 472, endPoint y: 155, distance: 301.3
click at [184, 235] on textarea "Notes" at bounding box center [427, 226] width 567 height 35
type textarea "Electrical Rough In Approved"
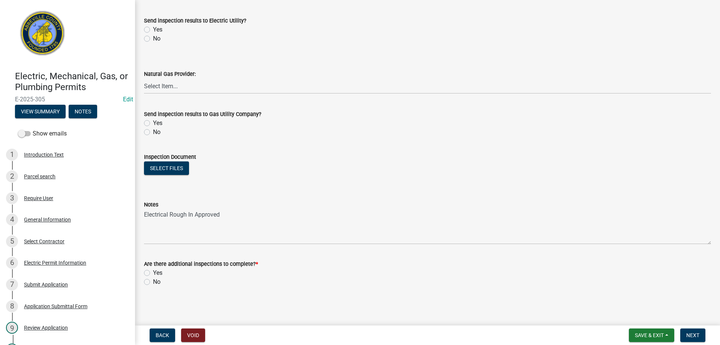
click at [153, 273] on label "Yes" at bounding box center [157, 272] width 9 height 9
click at [153, 273] on input "Yes" at bounding box center [155, 270] width 5 height 5
radio input "true"
click at [686, 335] on span "Next" at bounding box center [692, 335] width 13 height 6
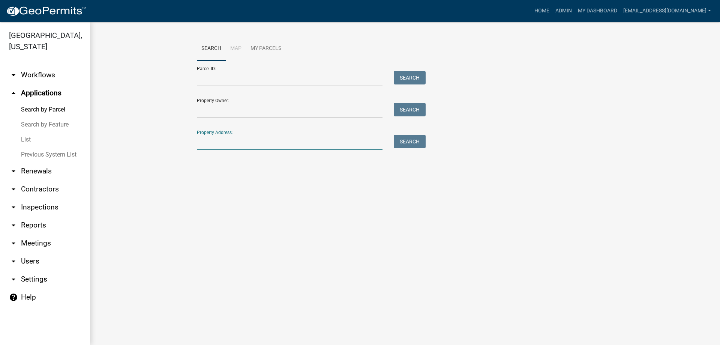
click at [230, 141] on input "Property Address:" at bounding box center [290, 142] width 186 height 15
type input "145 [PERSON_NAME]"
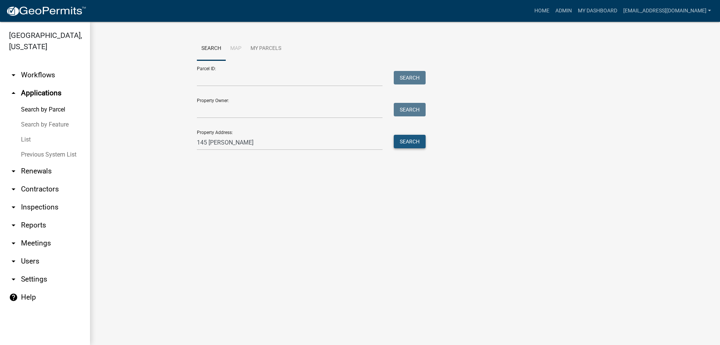
click at [407, 141] on button "Search" at bounding box center [410, 142] width 32 height 14
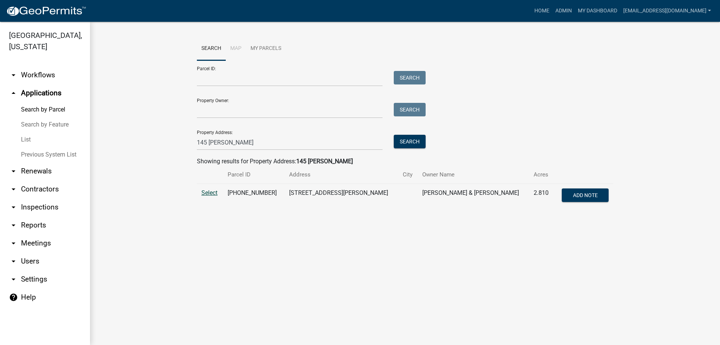
click at [203, 191] on span "Select" at bounding box center [209, 192] width 16 height 7
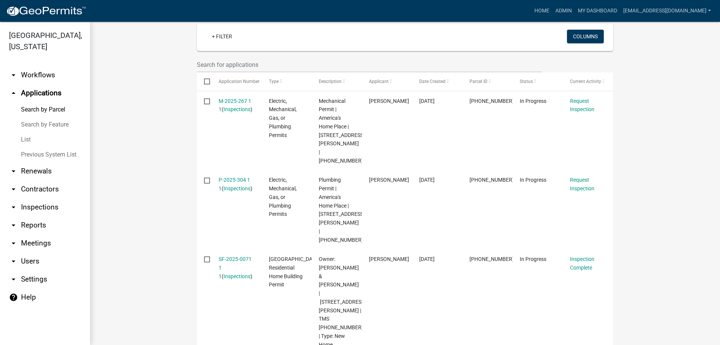
scroll to position [225, 0]
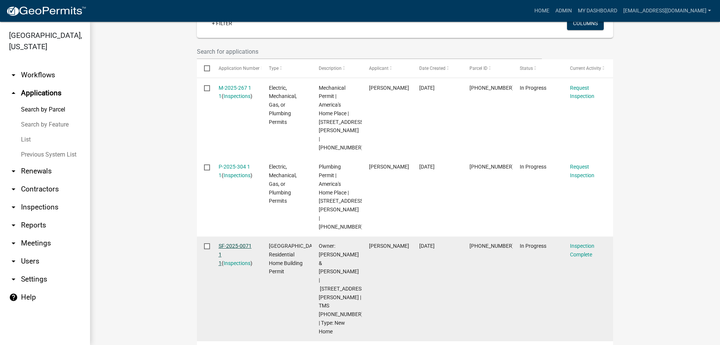
click at [233, 243] on link "SF-2025-0071 1 1" at bounding box center [235, 254] width 33 height 23
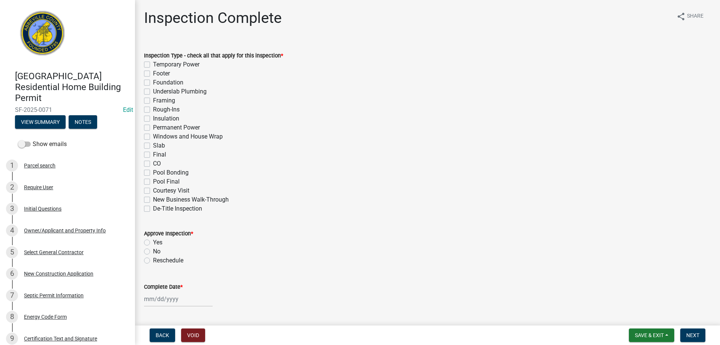
click at [153, 99] on label "Framing" at bounding box center [164, 100] width 22 height 9
click at [153, 99] on input "Framing" at bounding box center [155, 98] width 5 height 5
checkbox input "true"
checkbox input "false"
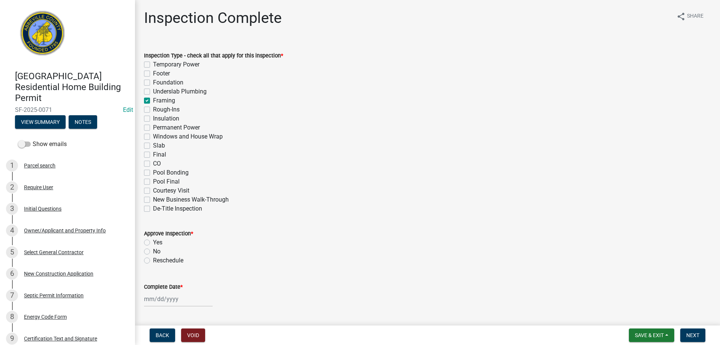
checkbox input "false"
checkbox input "true"
checkbox input "false"
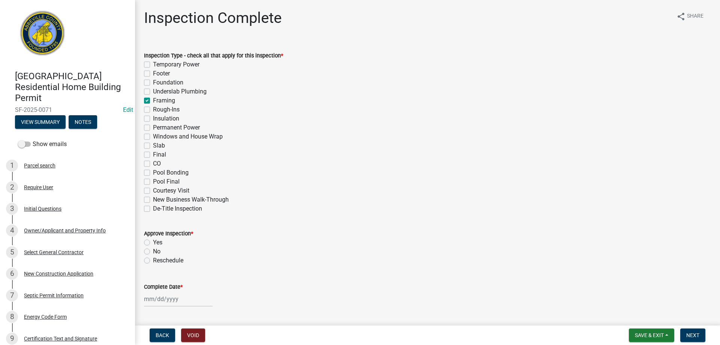
checkbox input "false"
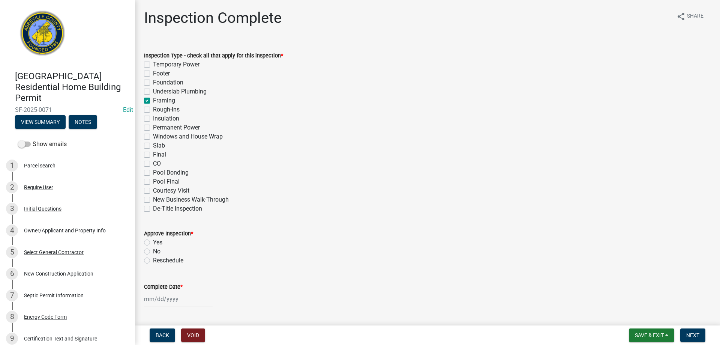
checkbox input "false"
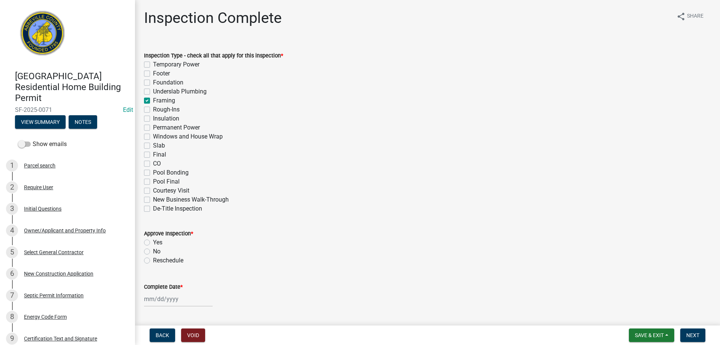
click at [153, 109] on label "Rough-Ins" at bounding box center [166, 109] width 27 height 9
click at [153, 109] on input "Rough-Ins" at bounding box center [155, 107] width 5 height 5
checkbox input "true"
checkbox input "false"
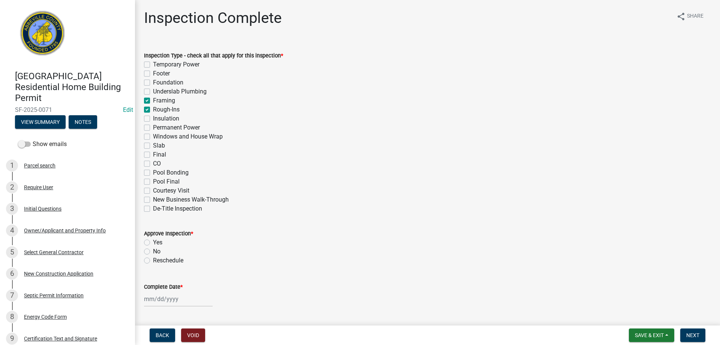
checkbox input "false"
checkbox input "true"
click at [153, 137] on label "Windows and House Wrap" at bounding box center [188, 136] width 70 height 9
click at [153, 137] on input "Windows and House Wrap" at bounding box center [155, 134] width 5 height 5
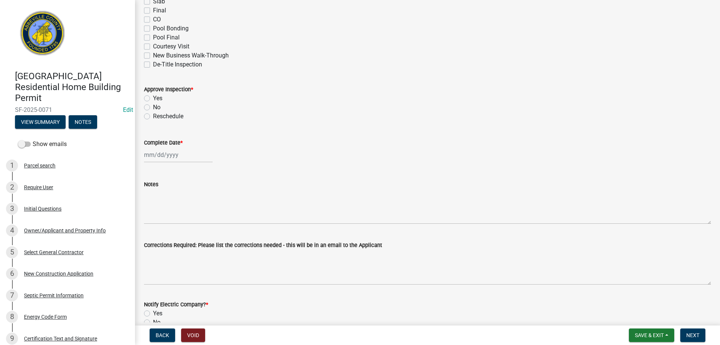
scroll to position [150, 0]
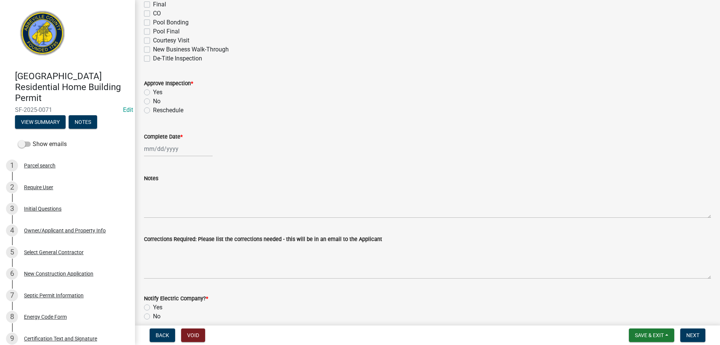
click at [153, 90] on label "Yes" at bounding box center [157, 92] width 9 height 9
click at [153, 90] on input "Yes" at bounding box center [155, 90] width 5 height 5
click at [168, 149] on div at bounding box center [178, 148] width 69 height 15
click at [150, 211] on div "11" at bounding box center [152, 213] width 12 height 12
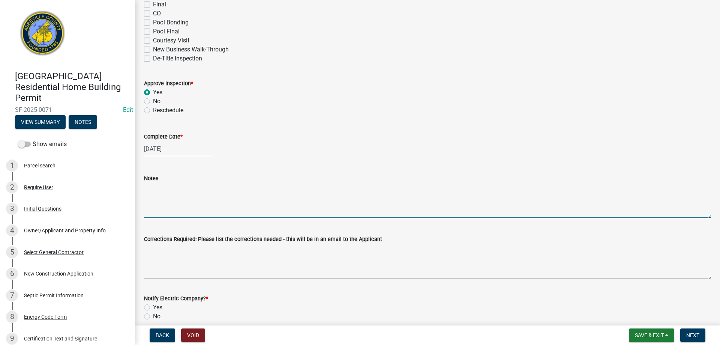
click at [162, 210] on textarea "Notes" at bounding box center [427, 200] width 567 height 35
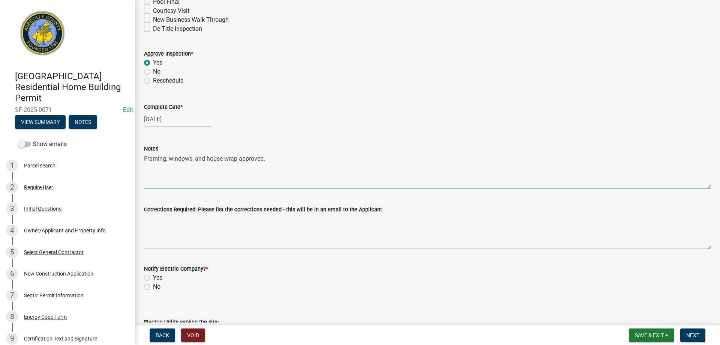
scroll to position [300, 0]
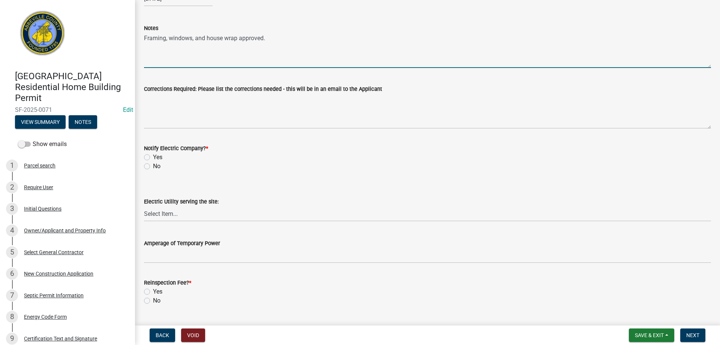
click at [153, 167] on label "No" at bounding box center [157, 166] width 8 height 9
click at [153, 167] on input "No" at bounding box center [155, 164] width 5 height 5
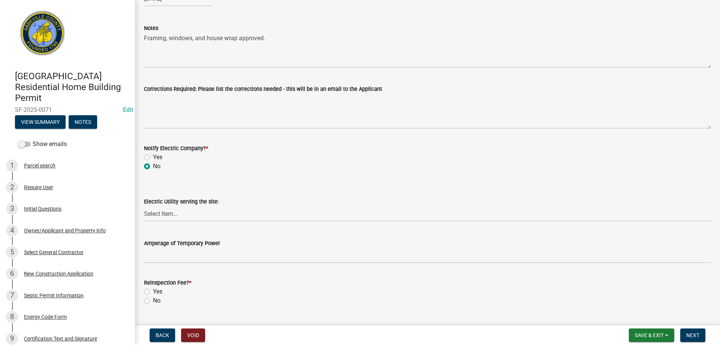
click at [153, 301] on label "No" at bounding box center [157, 300] width 8 height 9
click at [153, 301] on input "No" at bounding box center [155, 298] width 5 height 5
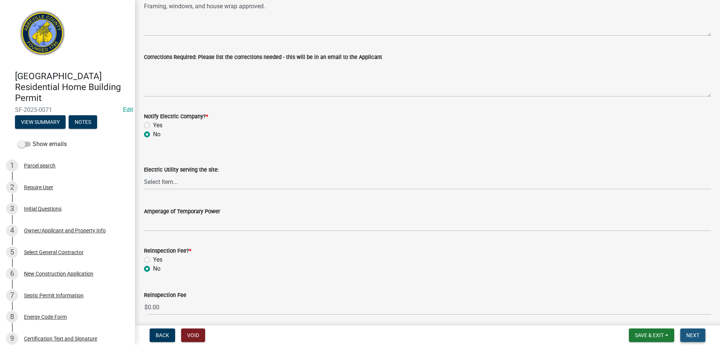
click at [691, 333] on span "Next" at bounding box center [692, 335] width 13 height 6
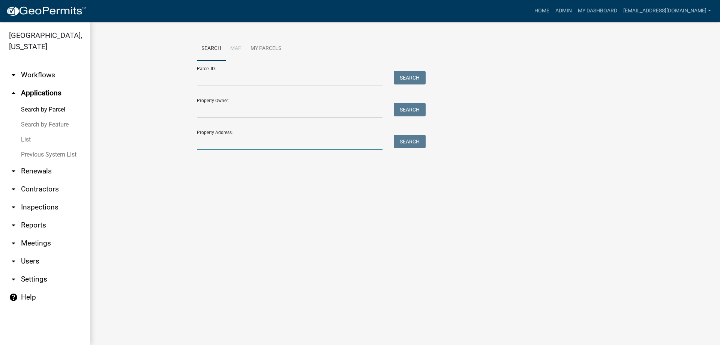
click at [223, 141] on input "Property Address:" at bounding box center [290, 142] width 186 height 15
click at [410, 143] on button "Search" at bounding box center [410, 142] width 32 height 14
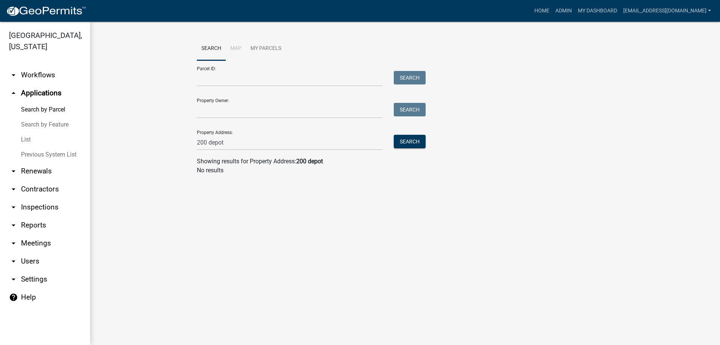
click at [26, 139] on link "List" at bounding box center [45, 139] width 90 height 15
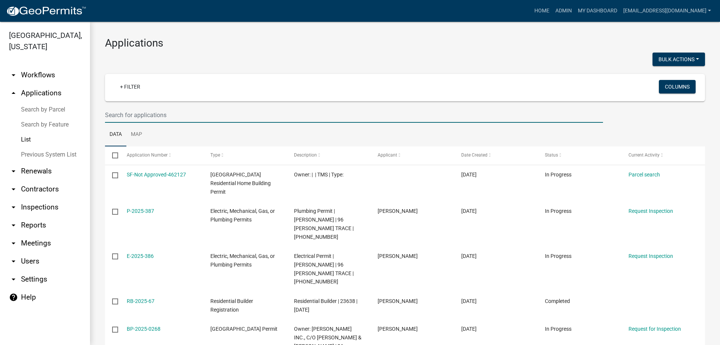
click at [159, 116] on input "text" at bounding box center [354, 114] width 498 height 15
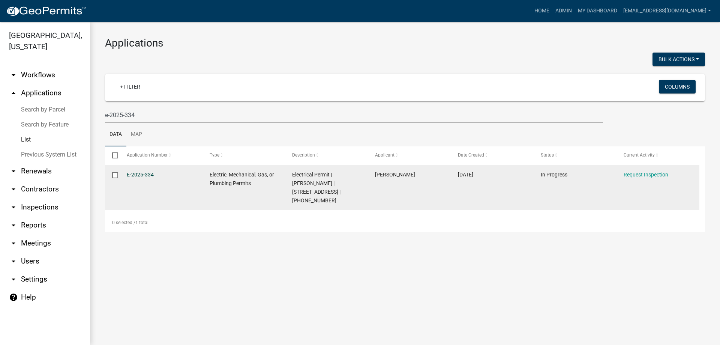
click at [137, 172] on link "E-2025-334" at bounding box center [140, 174] width 27 height 6
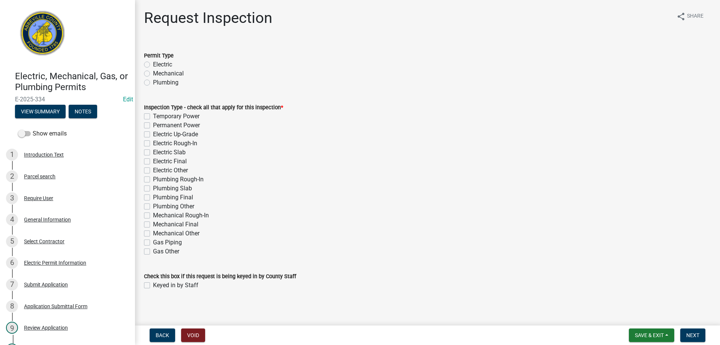
click at [153, 65] on label "Electric" at bounding box center [162, 64] width 19 height 9
click at [153, 65] on input "Electric" at bounding box center [155, 62] width 5 height 5
click at [153, 125] on label "Permanent Power" at bounding box center [176, 125] width 47 height 9
click at [153, 125] on input "Permanent Power" at bounding box center [155, 123] width 5 height 5
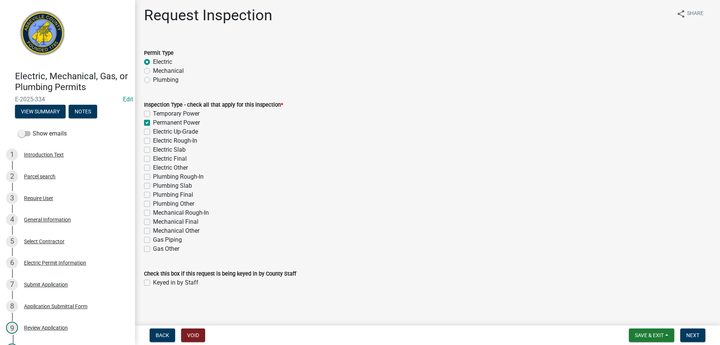
scroll to position [3, 0]
click at [153, 283] on label "Keyed in by Staff" at bounding box center [175, 281] width 45 height 9
click at [153, 282] on input "Keyed in by Staff" at bounding box center [155, 279] width 5 height 5
click at [696, 335] on span "Next" at bounding box center [692, 335] width 13 height 6
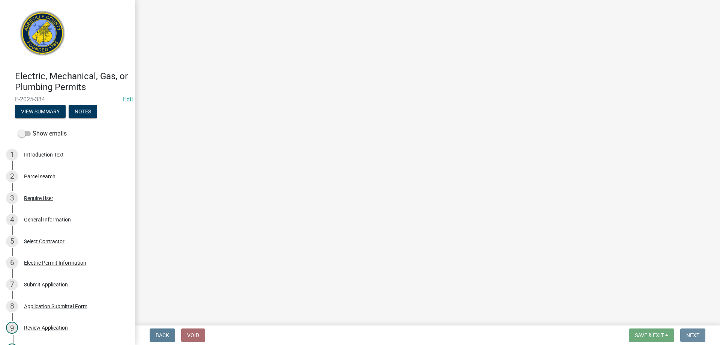
scroll to position [0, 0]
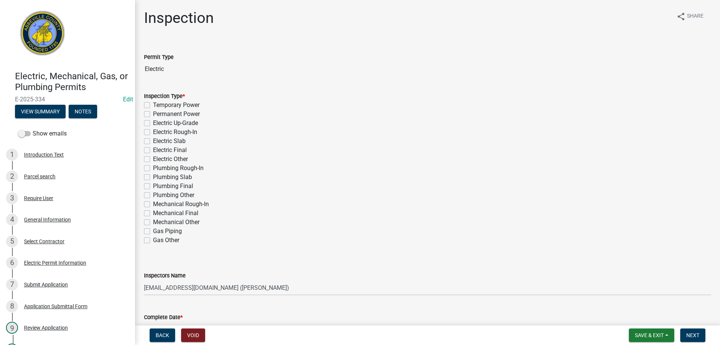
click at [153, 113] on label "Permanent Power" at bounding box center [176, 114] width 47 height 9
click at [153, 113] on input "Permanent Power" at bounding box center [155, 112] width 5 height 5
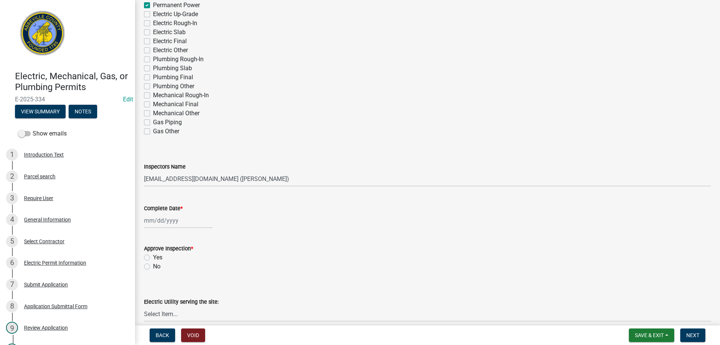
scroll to position [188, 0]
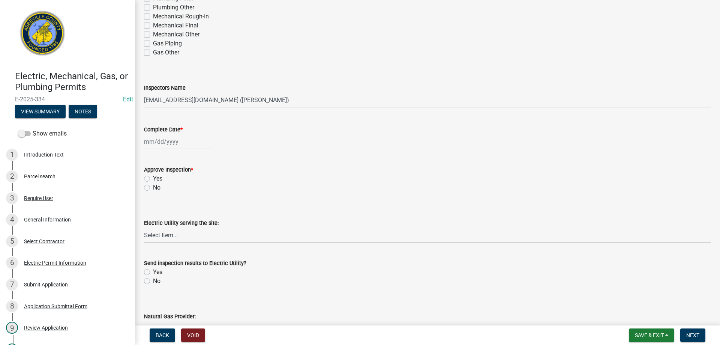
click at [166, 141] on div at bounding box center [178, 141] width 69 height 15
click at [150, 203] on div "11" at bounding box center [152, 206] width 12 height 12
click at [153, 178] on label "Yes" at bounding box center [157, 178] width 9 height 9
click at [153, 178] on input "Yes" at bounding box center [155, 176] width 5 height 5
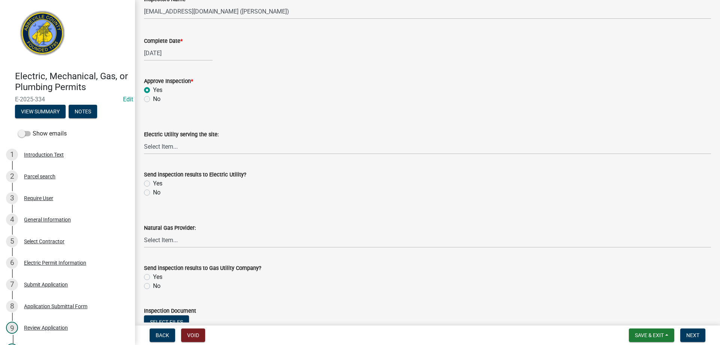
scroll to position [338, 0]
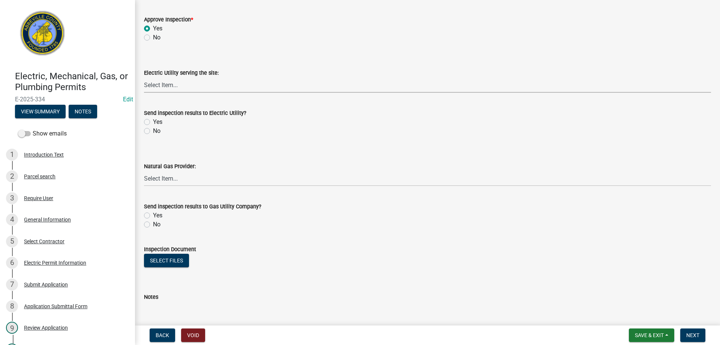
click at [170, 86] on select "Select Item... Little River Electric Co-Op Laurens Electric Co-Op Duke Energy D…" at bounding box center [427, 84] width 567 height 15
click at [47, 219] on div "General Information" at bounding box center [47, 219] width 47 height 5
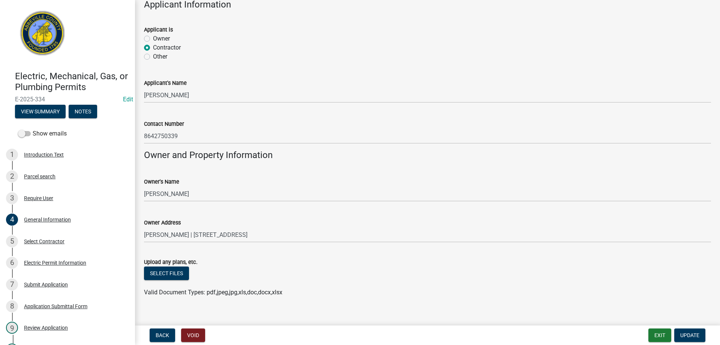
scroll to position [439, 0]
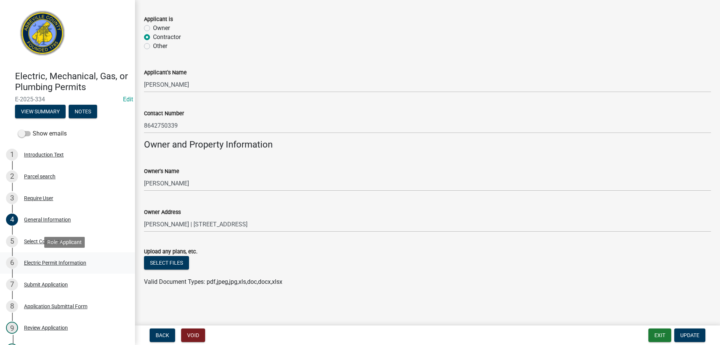
click at [42, 263] on div "Electric Permit Information" at bounding box center [55, 262] width 62 height 5
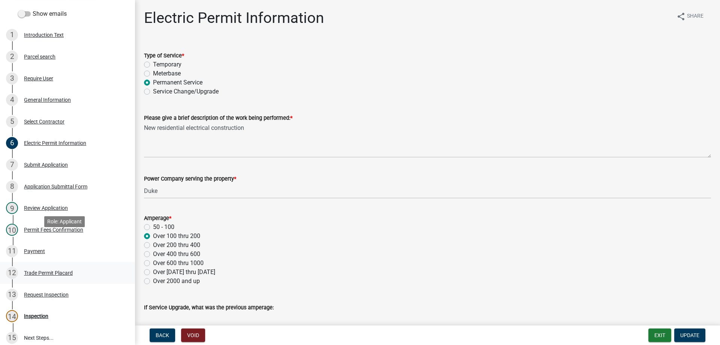
scroll to position [150, 0]
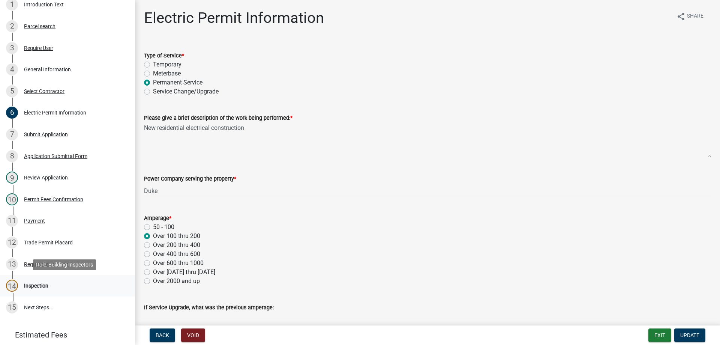
click at [38, 286] on div "Inspection" at bounding box center [36, 285] width 24 height 5
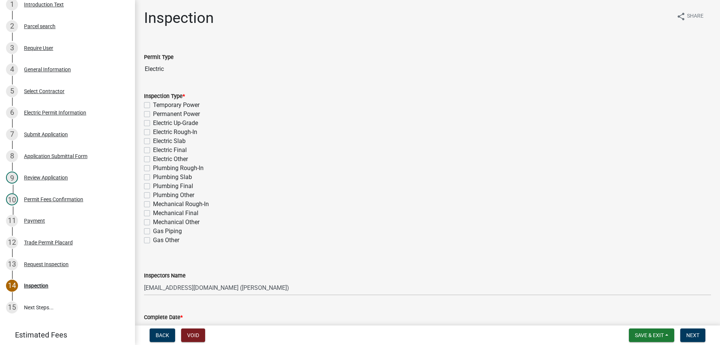
click at [153, 114] on label "Permanent Power" at bounding box center [176, 114] width 47 height 9
click at [153, 114] on input "Permanent Power" at bounding box center [155, 112] width 5 height 5
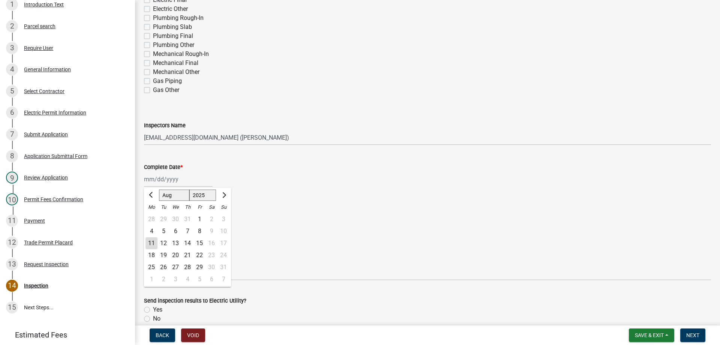
click at [169, 180] on div "[PERSON_NAME] Feb Mar Apr [PERSON_NAME][DATE] Oct Nov [DATE] 1526 1527 1528 152…" at bounding box center [178, 178] width 69 height 15
click at [151, 242] on div "11" at bounding box center [152, 243] width 12 height 12
click at [153, 215] on label "Yes" at bounding box center [157, 216] width 9 height 9
click at [153, 215] on input "Yes" at bounding box center [155, 214] width 5 height 5
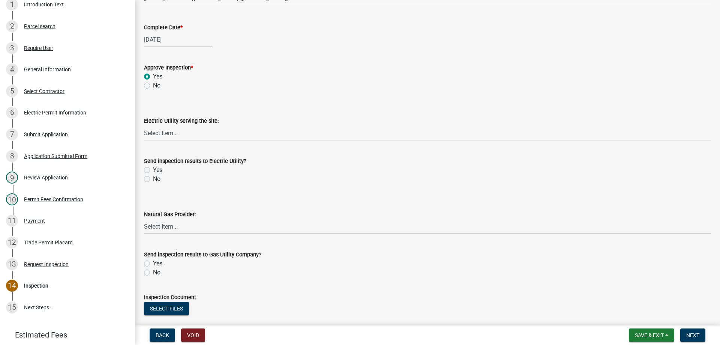
scroll to position [300, 0]
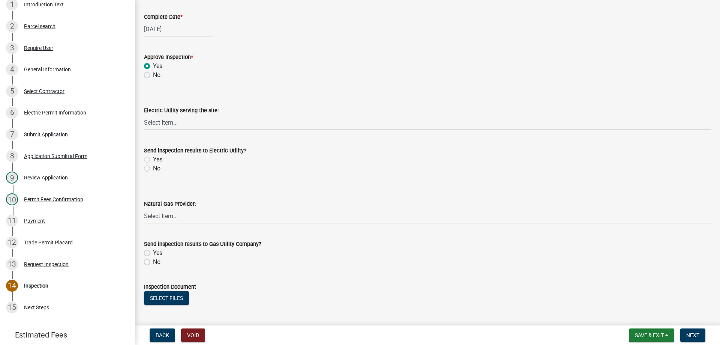
click at [167, 120] on select "Select Item... Little River Electric Co-Op Laurens Electric Co-Op Duke Energy D…" at bounding box center [427, 122] width 567 height 15
click at [144, 115] on select "Select Item... Little River Electric Co-Op Laurens Electric Co-Op Duke Energy D…" at bounding box center [427, 122] width 567 height 15
drag, startPoint x: 146, startPoint y: 158, endPoint x: 153, endPoint y: 162, distance: 8.6
click at [153, 158] on label "Yes" at bounding box center [157, 159] width 9 height 9
click at [153, 158] on input "Yes" at bounding box center [155, 157] width 5 height 5
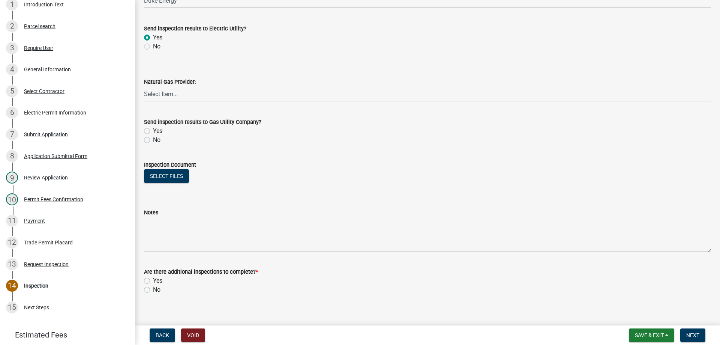
scroll to position [430, 0]
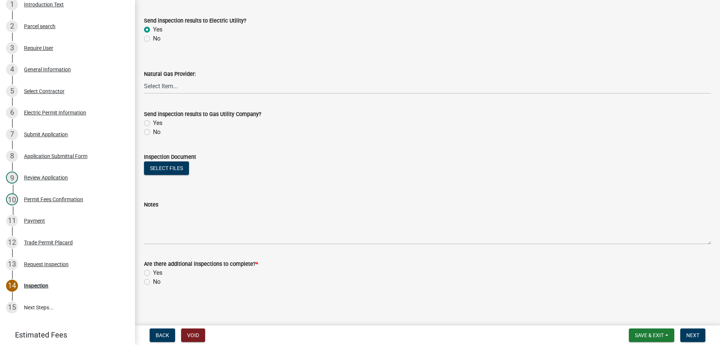
click at [153, 273] on label "Yes" at bounding box center [157, 272] width 9 height 9
click at [153, 273] on input "Yes" at bounding box center [155, 270] width 5 height 5
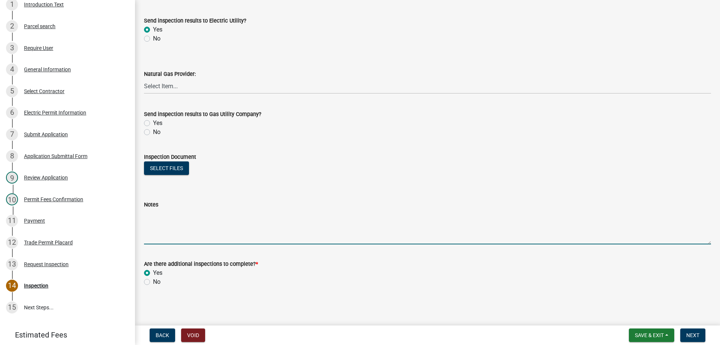
click at [187, 231] on textarea "Notes" at bounding box center [427, 226] width 567 height 35
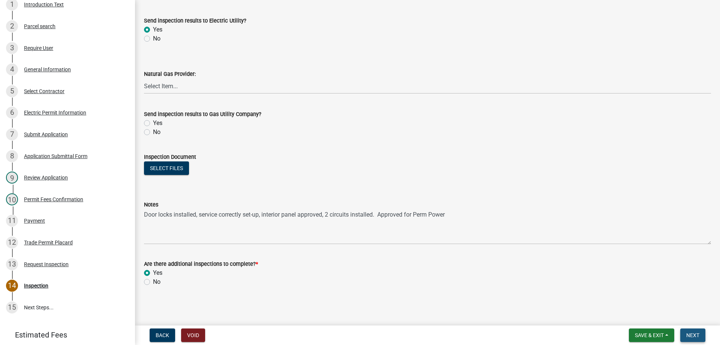
click at [692, 336] on span "Next" at bounding box center [692, 335] width 13 height 6
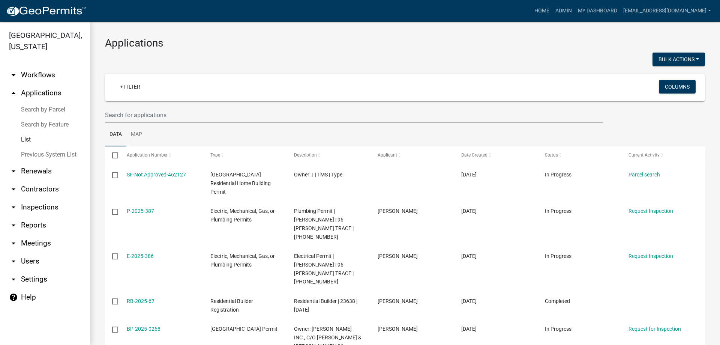
click at [38, 93] on link "arrow_drop_up Applications" at bounding box center [45, 93] width 90 height 18
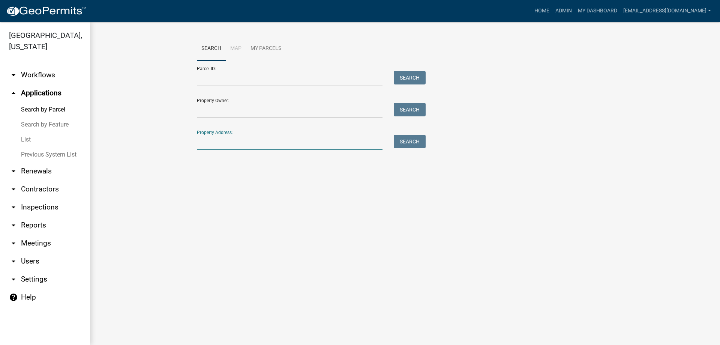
click at [241, 143] on input "Property Address:" at bounding box center [290, 142] width 186 height 15
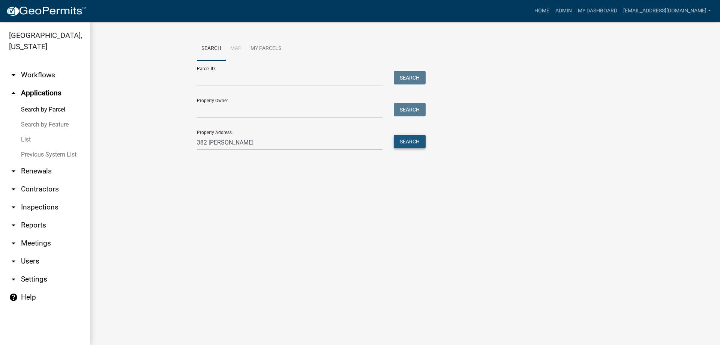
click at [401, 144] on button "Search" at bounding box center [410, 142] width 32 height 14
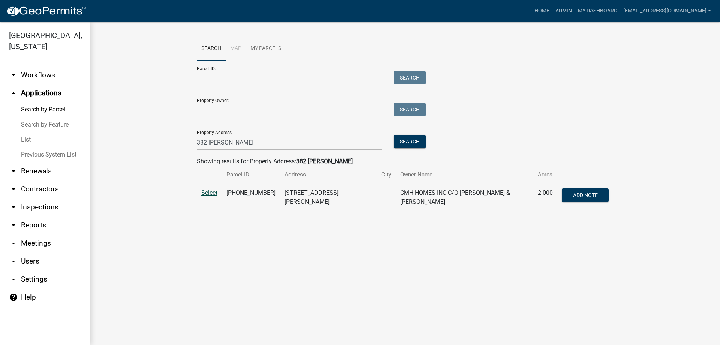
click at [208, 192] on span "Select" at bounding box center [209, 192] width 16 height 7
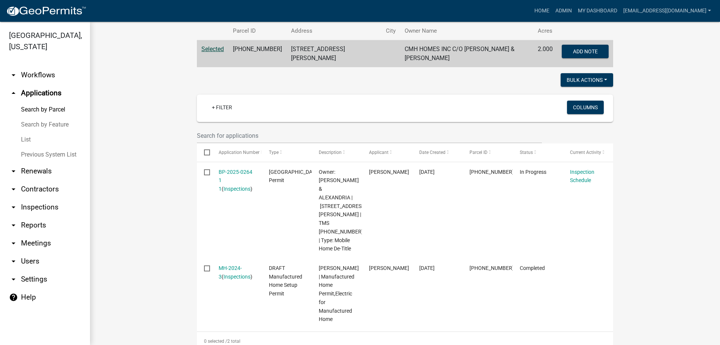
scroll to position [141, 0]
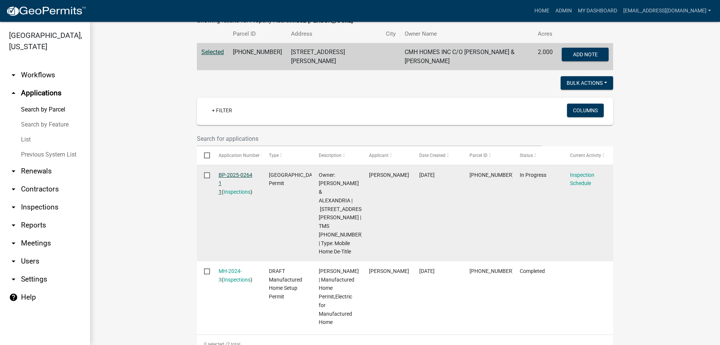
click at [226, 172] on link "BP-2025-0264 1 1" at bounding box center [236, 183] width 34 height 23
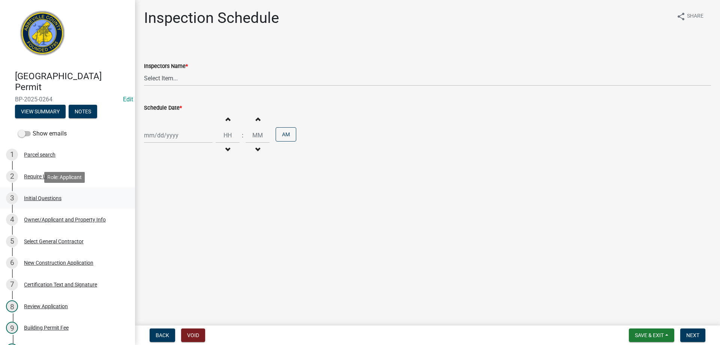
click at [41, 197] on div "Initial Questions" at bounding box center [43, 197] width 38 height 5
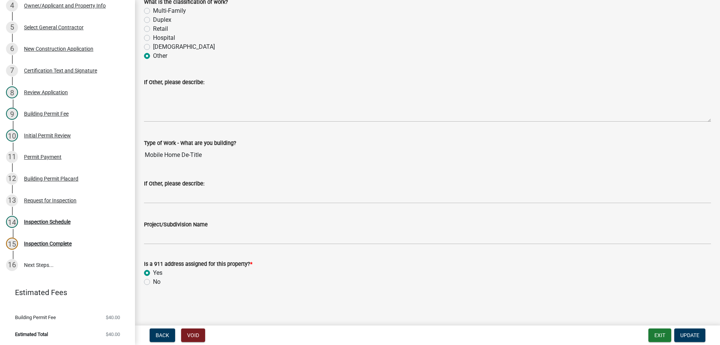
scroll to position [215, 0]
click at [44, 242] on div "Inspection Complete" at bounding box center [48, 242] width 48 height 5
click at [32, 263] on link "16 Next Steps..." at bounding box center [67, 265] width 135 height 22
drag, startPoint x: 10, startPoint y: 237, endPoint x: 8, endPoint y: 240, distance: 4.0
click at [9, 239] on div "15" at bounding box center [12, 243] width 12 height 12
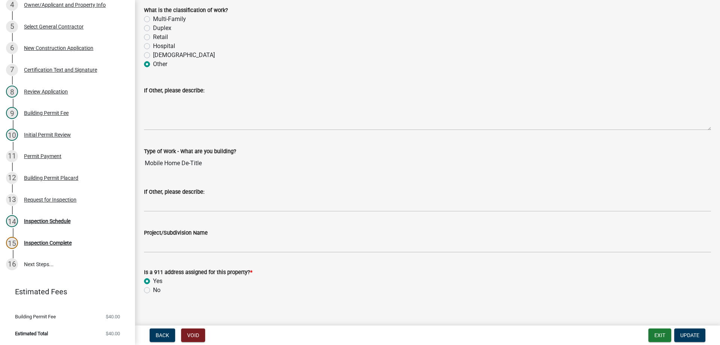
scroll to position [233, 0]
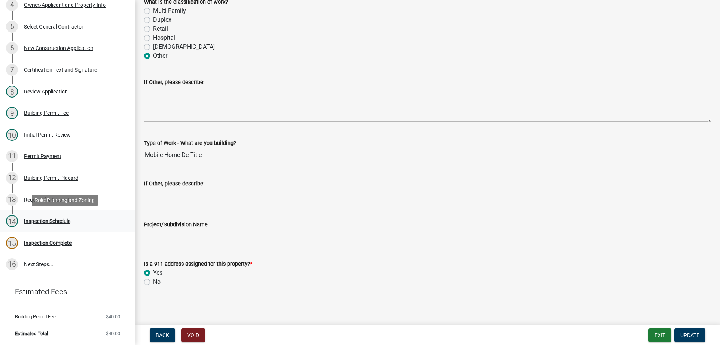
click at [31, 219] on div "Inspection Schedule" at bounding box center [47, 220] width 47 height 5
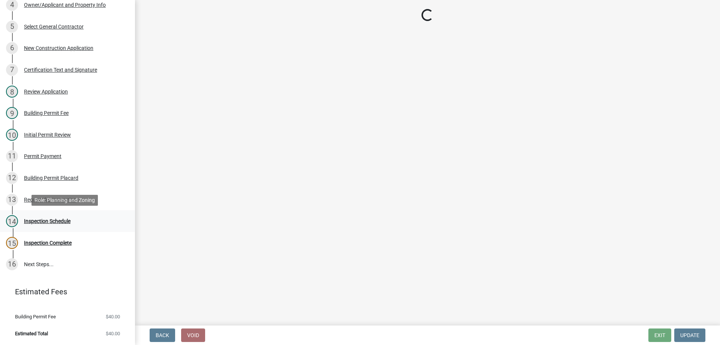
scroll to position [0, 0]
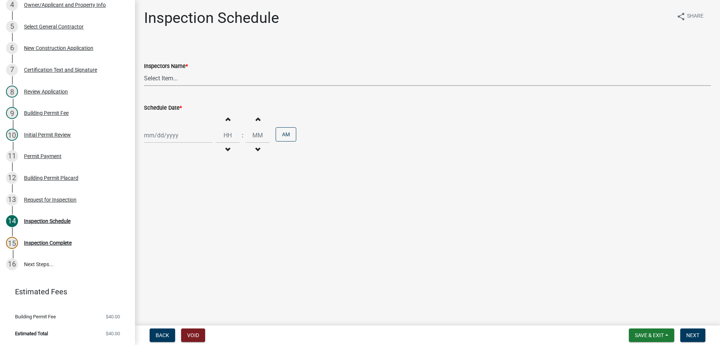
click at [158, 75] on select "Select Item... [EMAIL_ADDRESS][DOMAIN_NAME] ([PERSON_NAME]) [EMAIL_ADDRESS][DOM…" at bounding box center [427, 78] width 567 height 15
click at [144, 71] on select "Select Item... [EMAIL_ADDRESS][DOMAIN_NAME] ([PERSON_NAME]) [EMAIL_ADDRESS][DOM…" at bounding box center [427, 78] width 567 height 15
click at [175, 132] on div at bounding box center [178, 135] width 69 height 15
click at [151, 198] on div "11" at bounding box center [152, 199] width 12 height 12
click at [696, 336] on span "Next" at bounding box center [692, 335] width 13 height 6
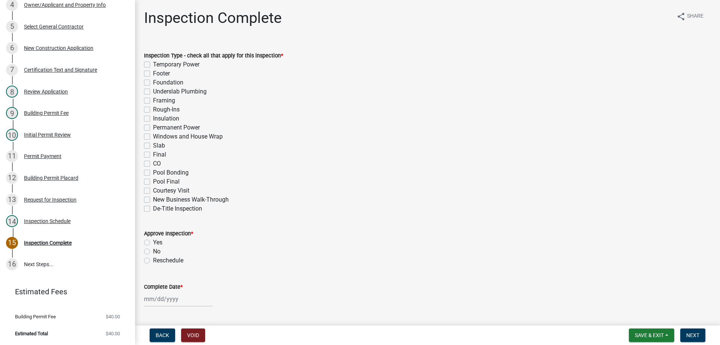
click at [153, 210] on label "De-Title Inspection" at bounding box center [177, 208] width 49 height 9
click at [153, 209] on input "De-Title Inspection" at bounding box center [155, 206] width 5 height 5
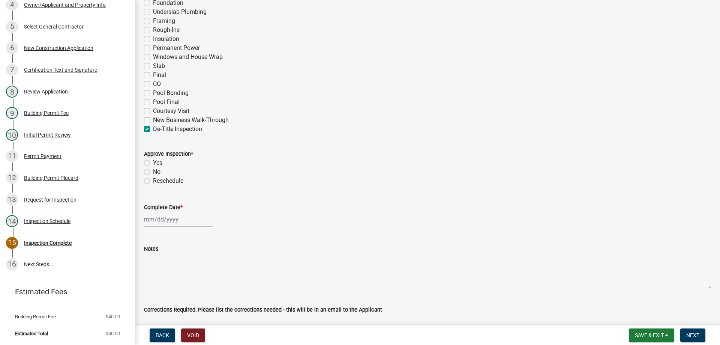
scroll to position [150, 0]
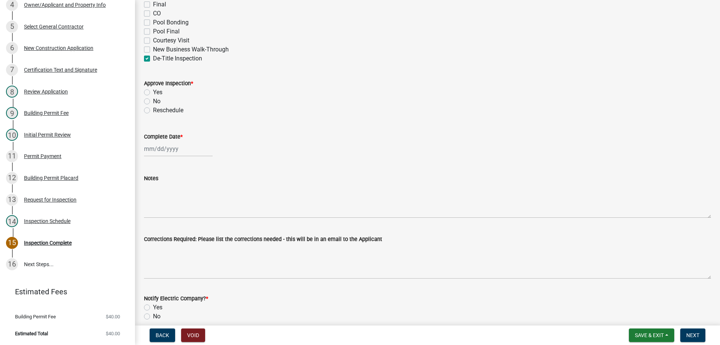
click at [153, 91] on label "Yes" at bounding box center [157, 92] width 9 height 9
click at [153, 91] on input "Yes" at bounding box center [155, 90] width 5 height 5
click at [171, 150] on div "[PERSON_NAME] Feb Mar Apr [PERSON_NAME][DATE] Oct Nov [DATE] 1526 1527 1528 152…" at bounding box center [178, 148] width 69 height 15
click at [148, 210] on div "11" at bounding box center [152, 213] width 12 height 12
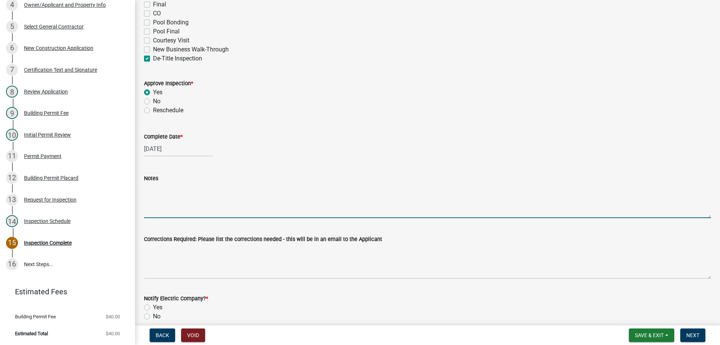
drag, startPoint x: 174, startPoint y: 214, endPoint x: 377, endPoint y: 175, distance: 206.7
click at [174, 213] on textarea "Notes" at bounding box center [427, 200] width 567 height 35
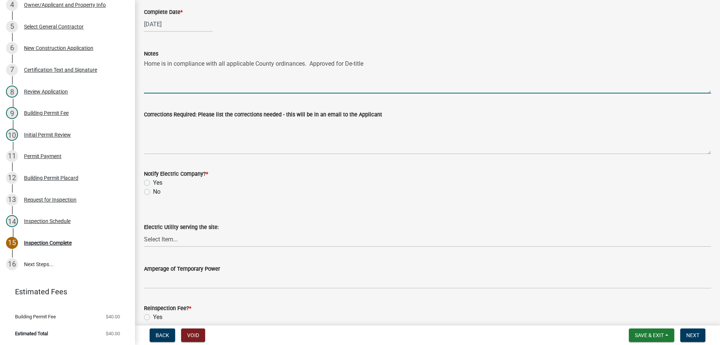
scroll to position [338, 0]
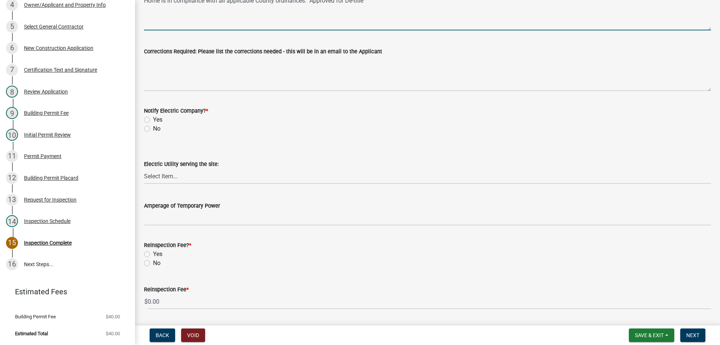
click at [153, 128] on label "No" at bounding box center [157, 128] width 8 height 9
click at [153, 128] on input "No" at bounding box center [155, 126] width 5 height 5
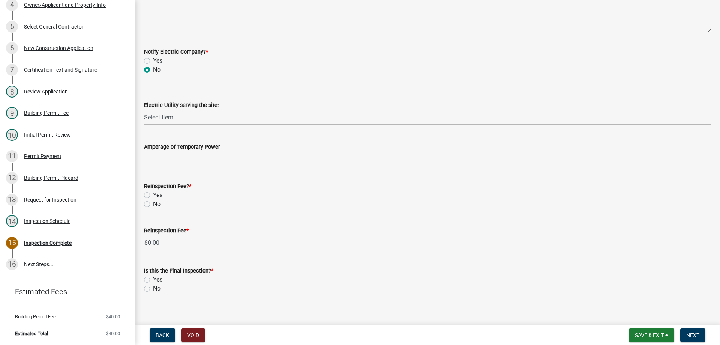
scroll to position [403, 0]
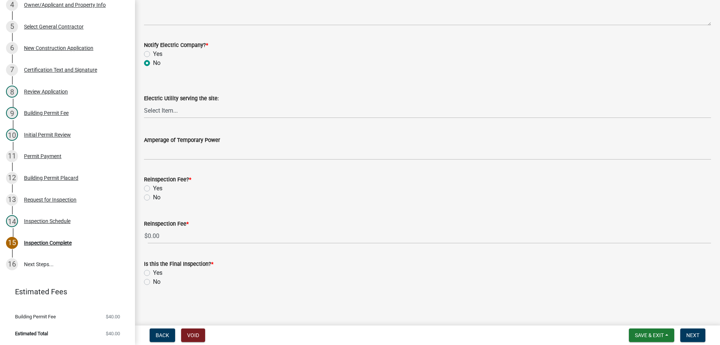
click at [153, 197] on label "No" at bounding box center [157, 197] width 8 height 9
click at [153, 197] on input "No" at bounding box center [155, 195] width 5 height 5
click at [153, 272] on label "Yes" at bounding box center [157, 272] width 9 height 9
click at [153, 272] on input "Yes" at bounding box center [155, 270] width 5 height 5
click at [689, 334] on span "Next" at bounding box center [692, 335] width 13 height 6
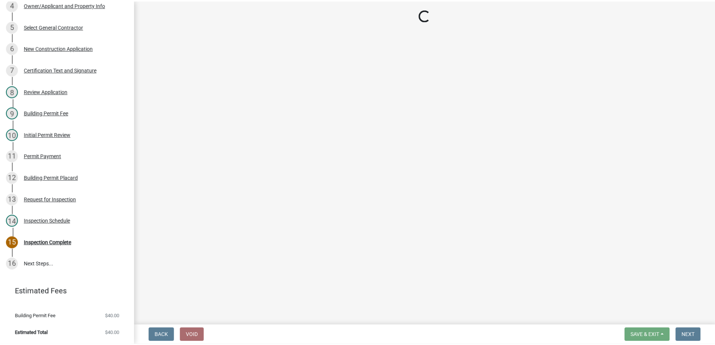
scroll to position [236, 0]
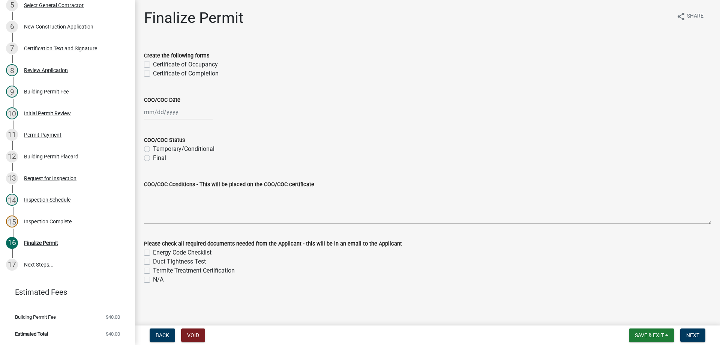
click at [153, 72] on label "Certificate of Completion" at bounding box center [186, 73] width 66 height 9
click at [153, 72] on input "Certificate of Completion" at bounding box center [155, 71] width 5 height 5
click at [167, 114] on div at bounding box center [178, 111] width 69 height 15
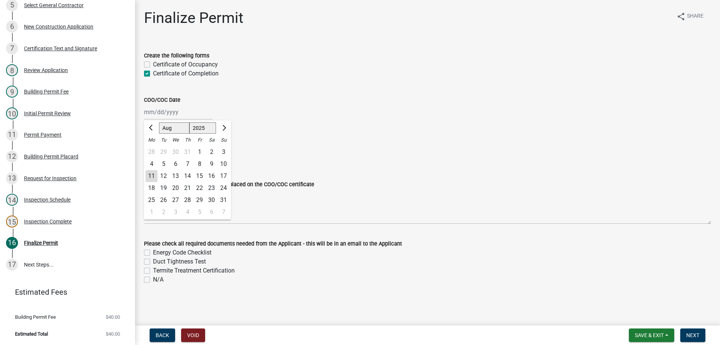
click at [150, 176] on div "11" at bounding box center [152, 176] width 12 height 12
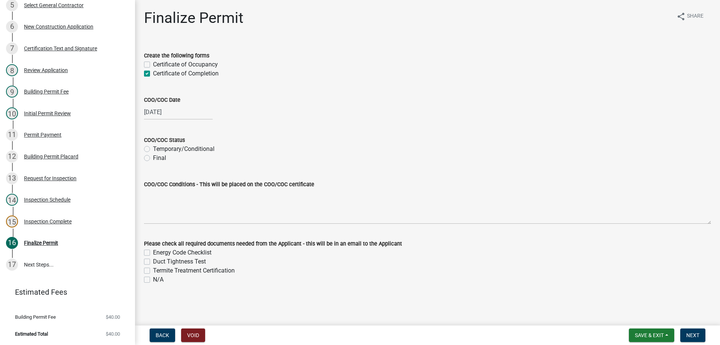
click at [153, 159] on label "Final" at bounding box center [159, 157] width 13 height 9
click at [153, 158] on input "Final" at bounding box center [155, 155] width 5 height 5
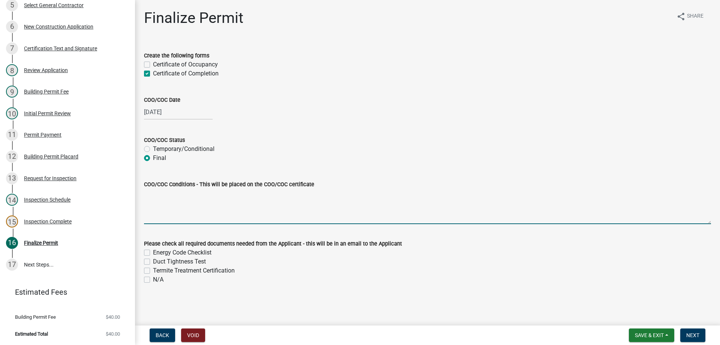
click at [165, 219] on textarea "COO/COC Conditions - This will be placed on the COO/COC certificate" at bounding box center [427, 206] width 567 height 35
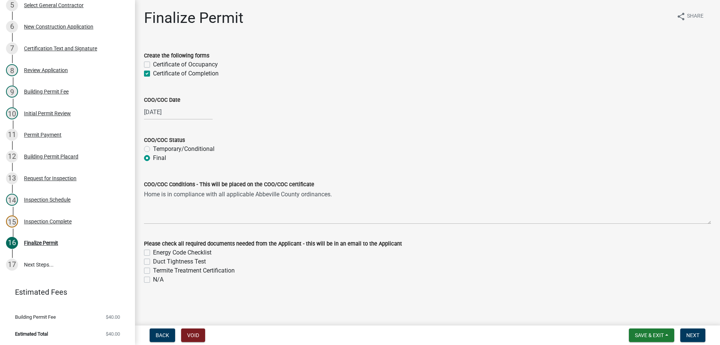
click at [153, 280] on label "N/A" at bounding box center [158, 279] width 11 height 9
click at [153, 280] on input "N/A" at bounding box center [155, 277] width 5 height 5
click at [694, 333] on span "Next" at bounding box center [692, 335] width 13 height 6
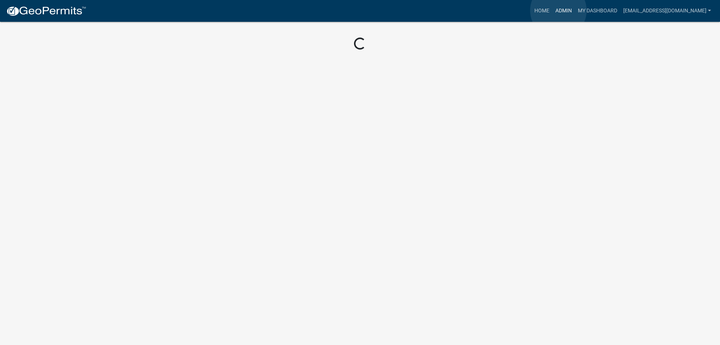
click at [559, 11] on link "Admin" at bounding box center [564, 11] width 23 height 14
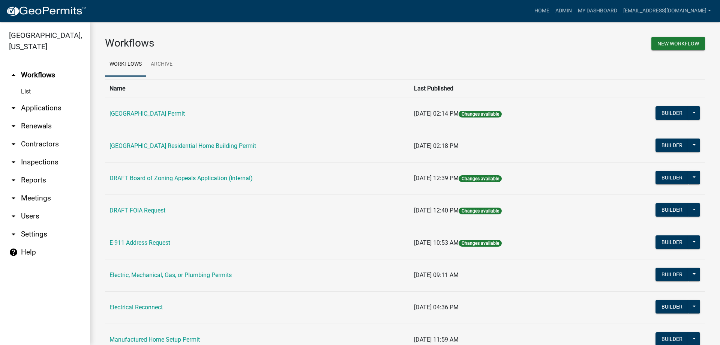
click at [41, 106] on link "arrow_drop_down Applications" at bounding box center [45, 108] width 90 height 18
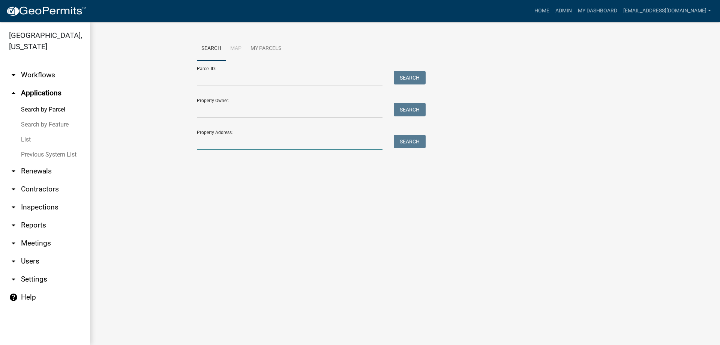
click at [231, 138] on input "Property Address:" at bounding box center [290, 142] width 186 height 15
type input "184 main st"
click at [406, 140] on button "Search" at bounding box center [410, 142] width 32 height 14
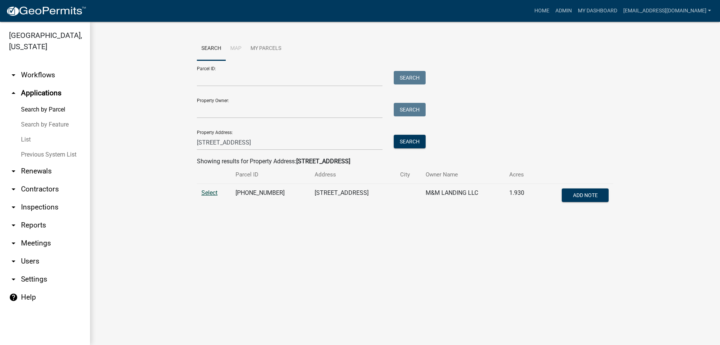
click at [212, 190] on span "Select" at bounding box center [209, 192] width 16 height 7
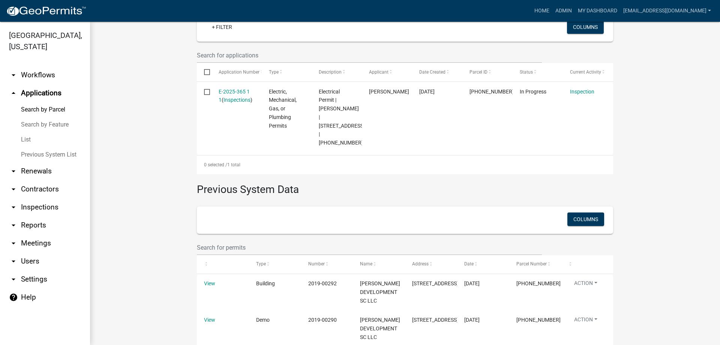
scroll to position [225, 0]
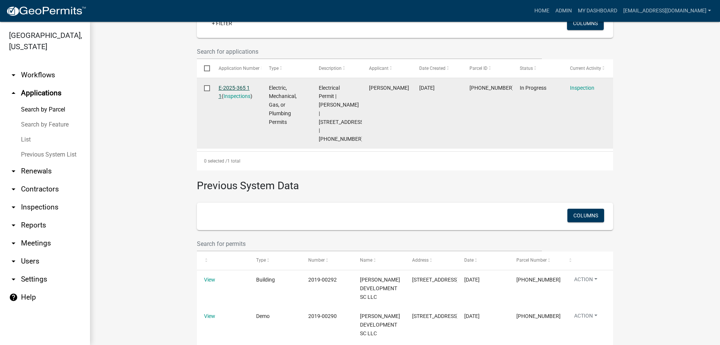
click at [227, 85] on link "E-2025-365 1 1" at bounding box center [234, 92] width 31 height 15
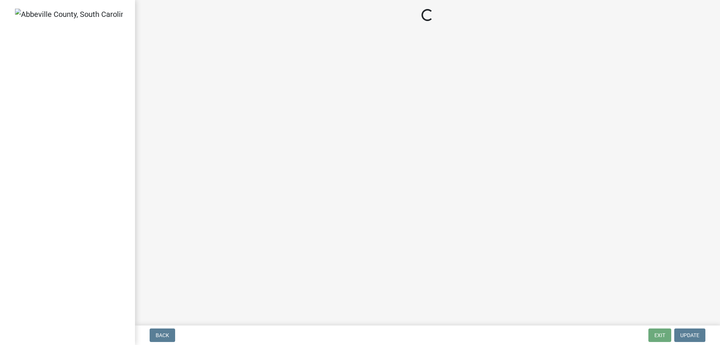
select select "896ec84b-7942-43b9-a78d-4f1554b7930c"
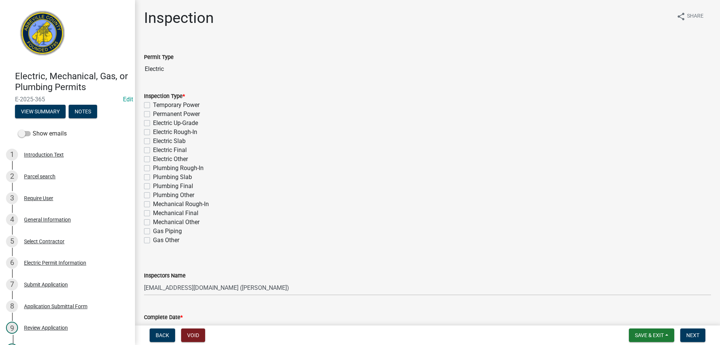
click at [153, 132] on label "Electric Rough-In" at bounding box center [175, 132] width 44 height 9
click at [153, 132] on input "Electric Rough-In" at bounding box center [155, 130] width 5 height 5
checkbox input "true"
checkbox input "false"
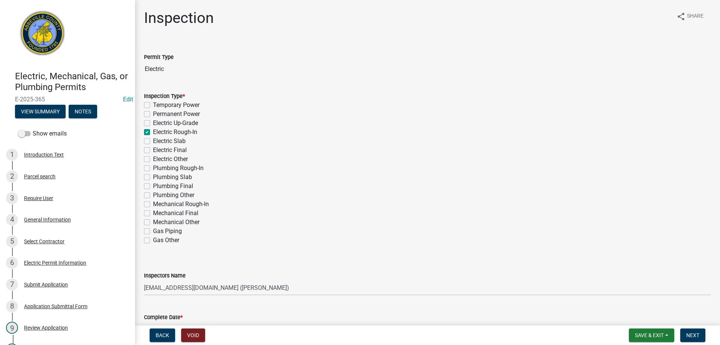
checkbox input "false"
checkbox input "true"
checkbox input "false"
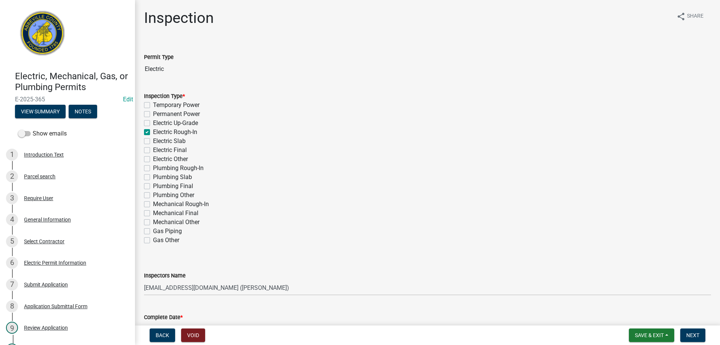
checkbox input "false"
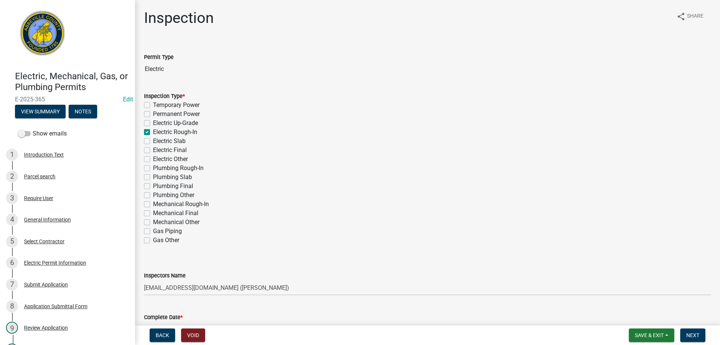
checkbox input "false"
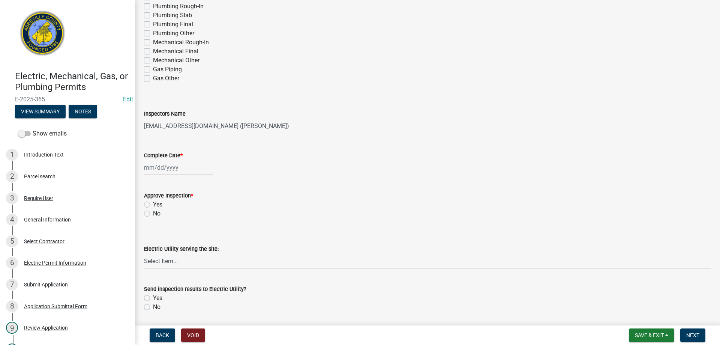
scroll to position [188, 0]
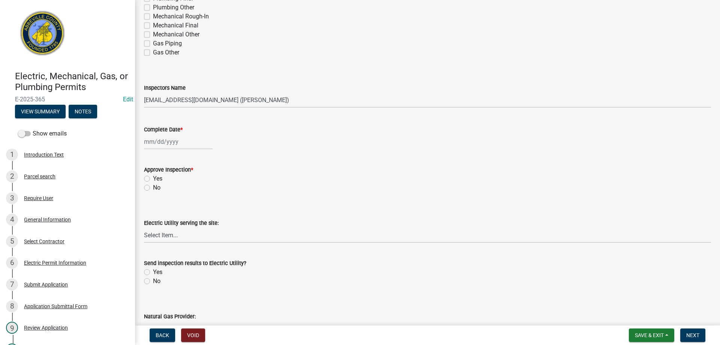
click at [167, 144] on div at bounding box center [178, 141] width 69 height 15
select select "8"
select select "2025"
click at [152, 204] on div "11" at bounding box center [152, 206] width 12 height 12
type input "[DATE]"
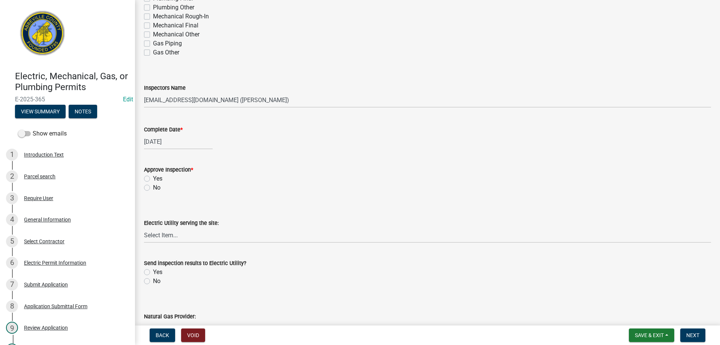
click at [153, 177] on label "Yes" at bounding box center [157, 178] width 9 height 9
click at [153, 177] on input "Yes" at bounding box center [155, 176] width 5 height 5
radio input "true"
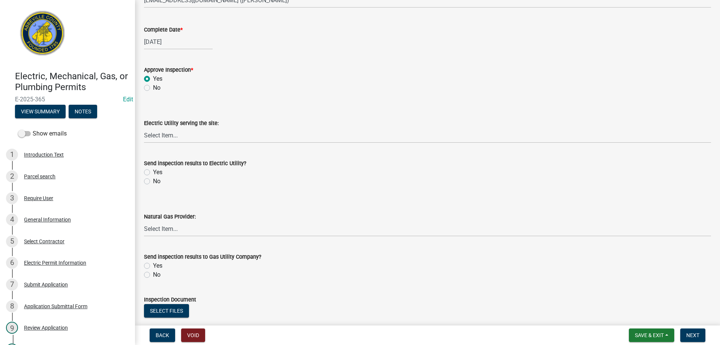
scroll to position [338, 0]
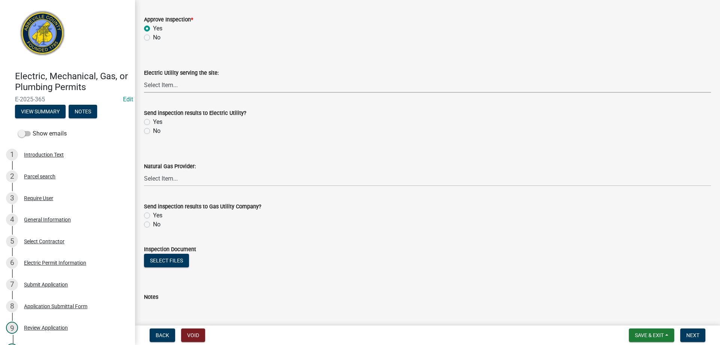
click at [168, 84] on select "Select Item... Little River Electric Co-Op Laurens Electric Co-Op Duke Energy D…" at bounding box center [427, 84] width 567 height 15
click at [144, 77] on select "Select Item... Little River Electric Co-Op Laurens Electric Co-Op Duke Energy D…" at bounding box center [427, 84] width 567 height 15
click at [174, 85] on select "Select Item... Little River Electric Co-Op Laurens Electric Co-Op Duke Energy D…" at bounding box center [427, 84] width 567 height 15
click at [144, 77] on select "Select Item... Little River Electric Co-Op Laurens Electric Co-Op Duke Energy D…" at bounding box center [427, 84] width 567 height 15
select select "86fb0360-c6bd-4f38-97df-f0c813588e3c"
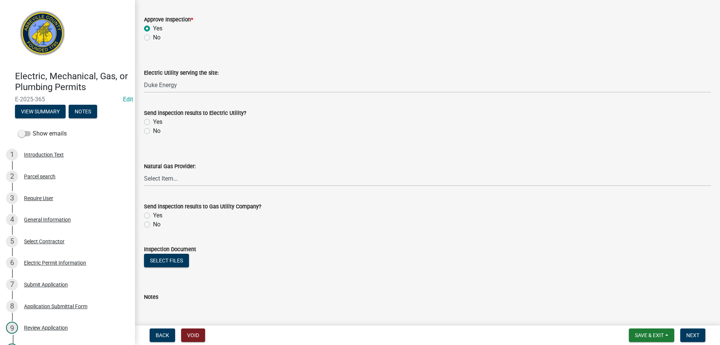
click at [153, 132] on label "No" at bounding box center [157, 130] width 8 height 9
click at [153, 131] on input "No" at bounding box center [155, 128] width 5 height 5
radio input "true"
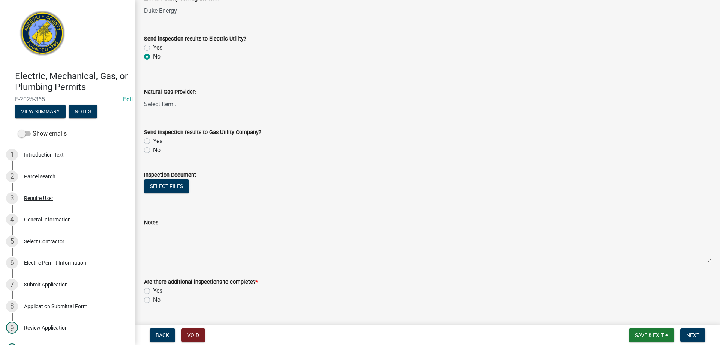
scroll to position [430, 0]
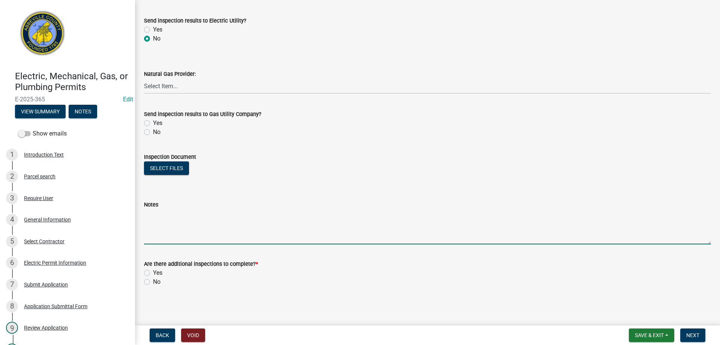
click at [172, 234] on textarea "Notes" at bounding box center [427, 226] width 567 height 35
type textarea "New circuits for refrigeration equipment. Approved for cover up"
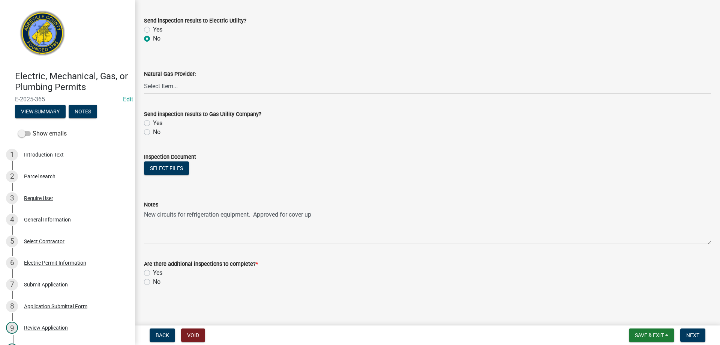
click at [153, 271] on label "Yes" at bounding box center [157, 272] width 9 height 9
click at [153, 271] on input "Yes" at bounding box center [155, 270] width 5 height 5
radio input "true"
click at [691, 335] on span "Next" at bounding box center [692, 335] width 13 height 6
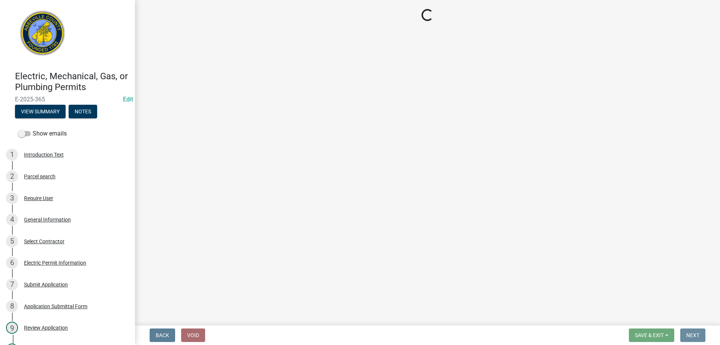
scroll to position [0, 0]
